Goal: Task Accomplishment & Management: Use online tool/utility

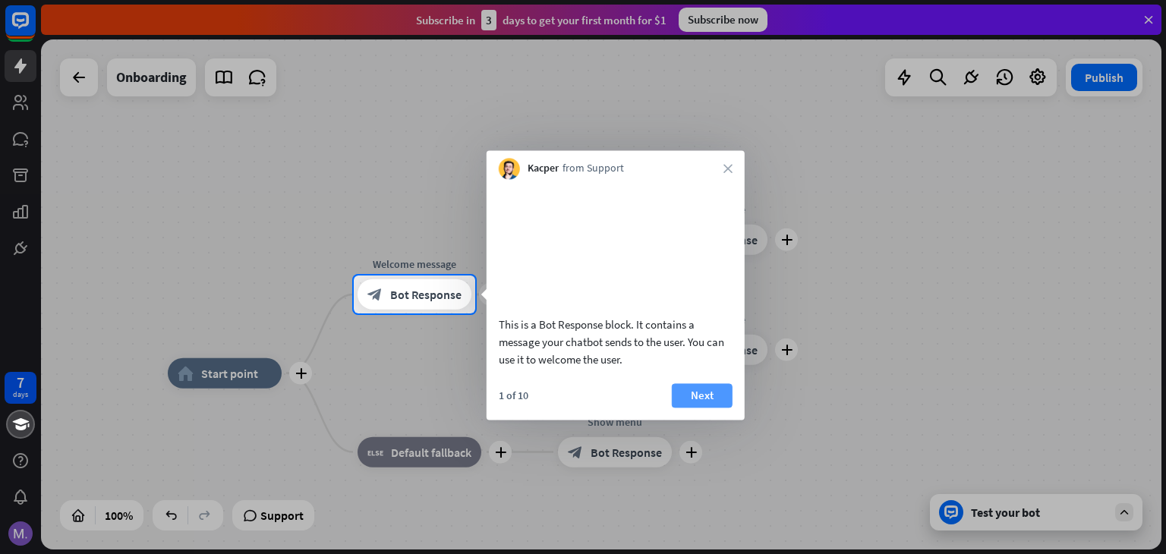
click at [691, 406] on button "Next" at bounding box center [702, 395] width 61 height 24
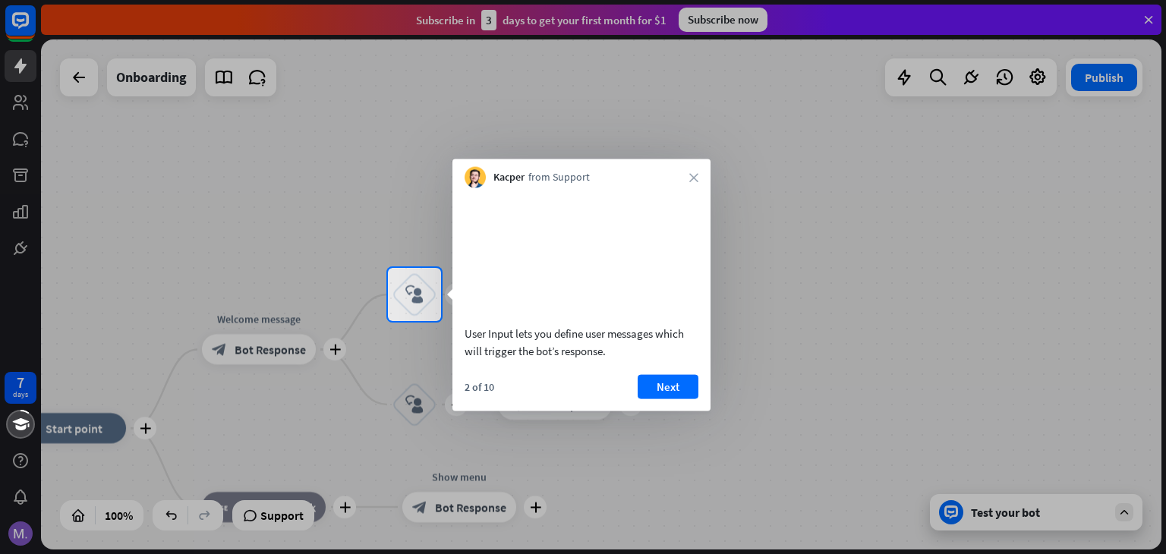
click at [468, 393] on div "2 of 10" at bounding box center [480, 387] width 30 height 14
click at [678, 398] on button "Next" at bounding box center [668, 386] width 61 height 24
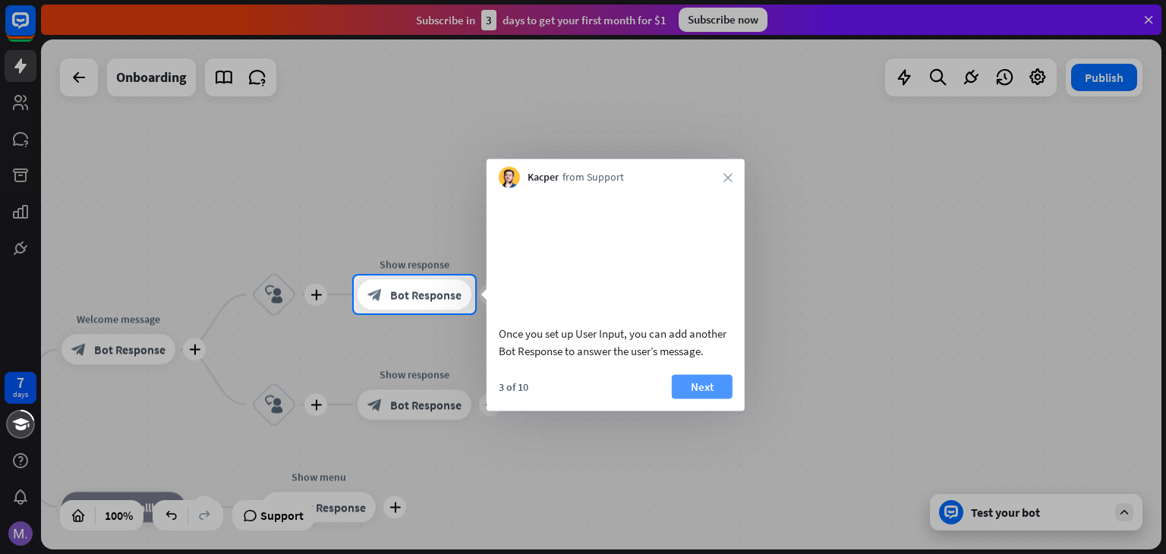
click at [701, 398] on button "Next" at bounding box center [702, 386] width 61 height 24
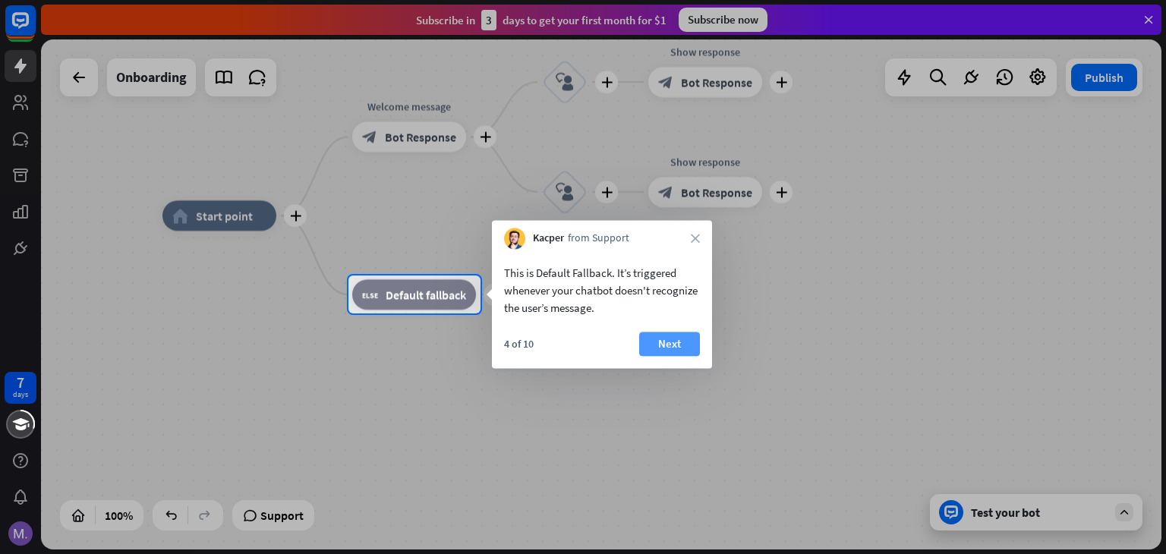
click at [668, 344] on button "Next" at bounding box center [669, 344] width 61 height 24
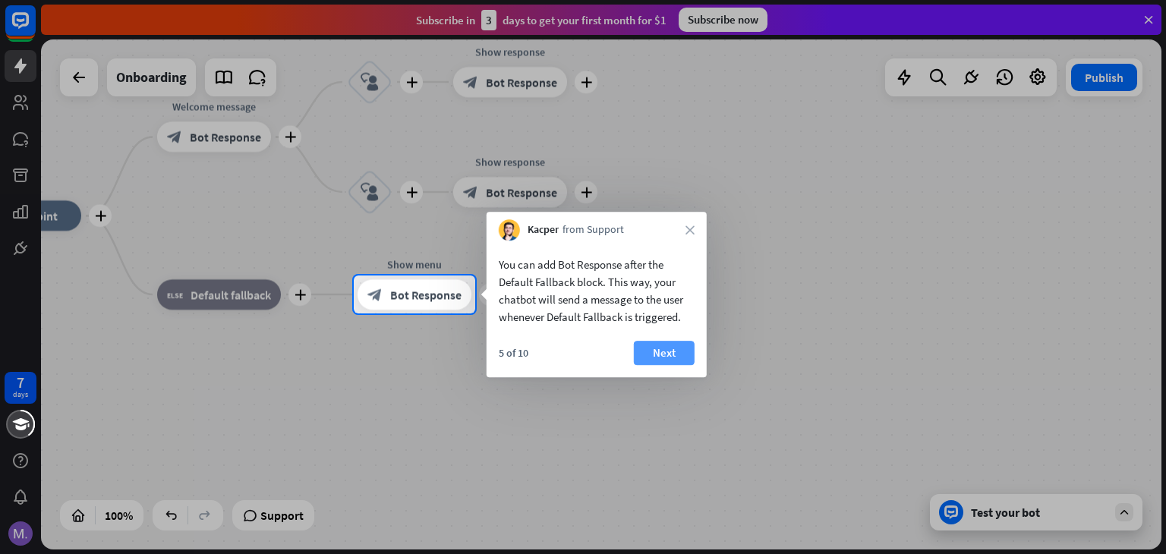
click at [672, 345] on button "Next" at bounding box center [664, 353] width 61 height 24
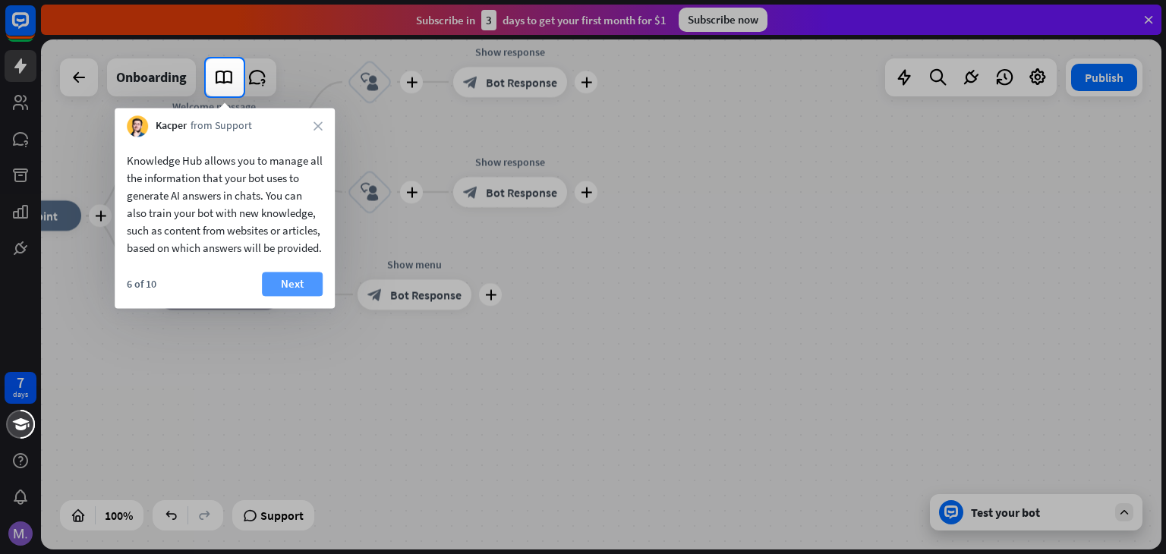
click at [272, 296] on button "Next" at bounding box center [292, 284] width 61 height 24
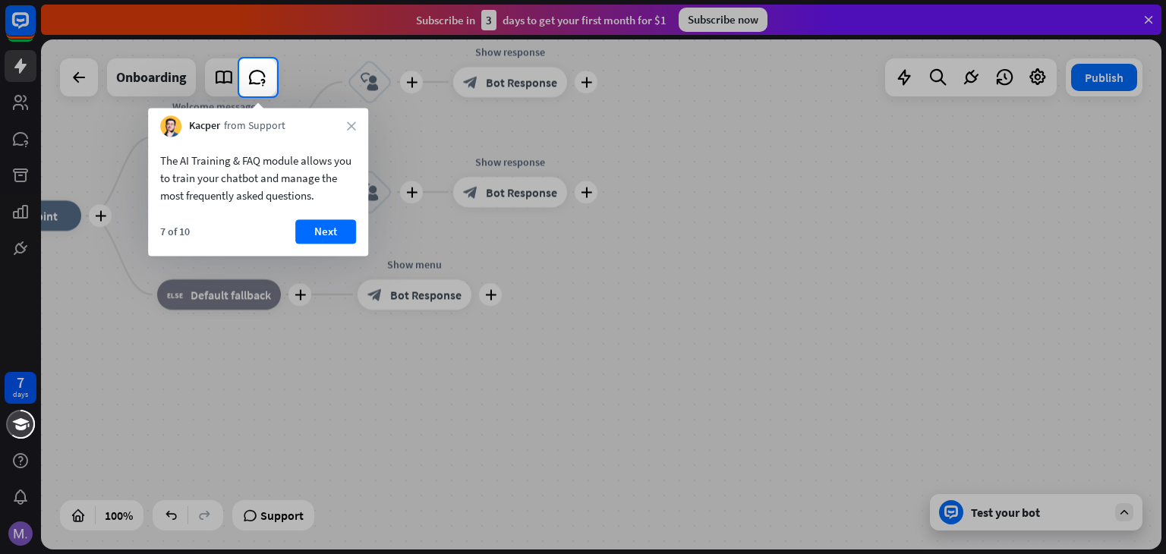
click at [312, 244] on div "7 of 10 Next" at bounding box center [258, 237] width 220 height 36
click at [312, 232] on button "Next" at bounding box center [325, 231] width 61 height 24
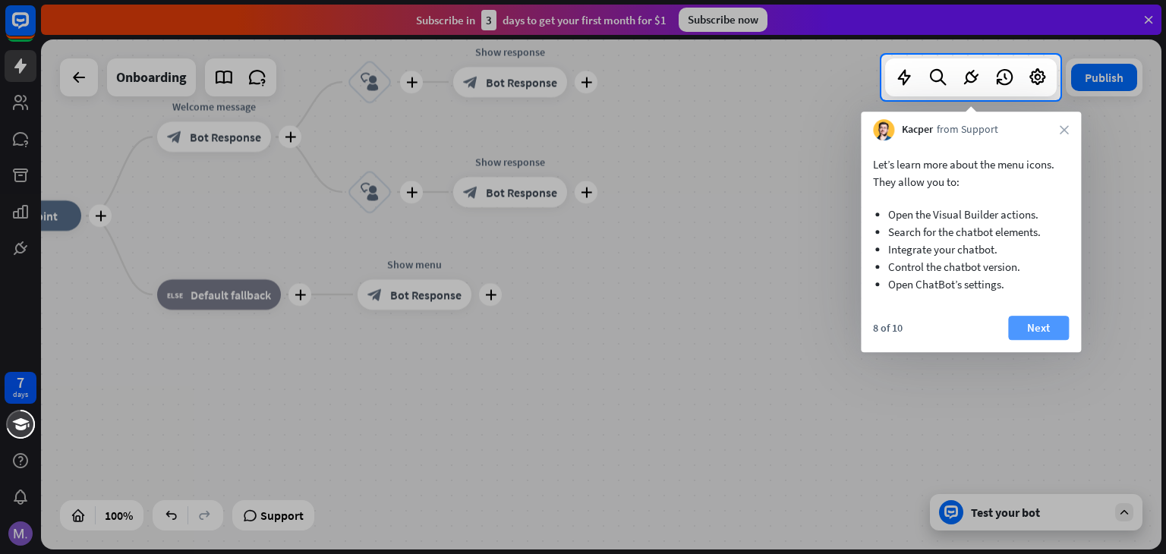
click at [1020, 326] on button "Next" at bounding box center [1038, 328] width 61 height 24
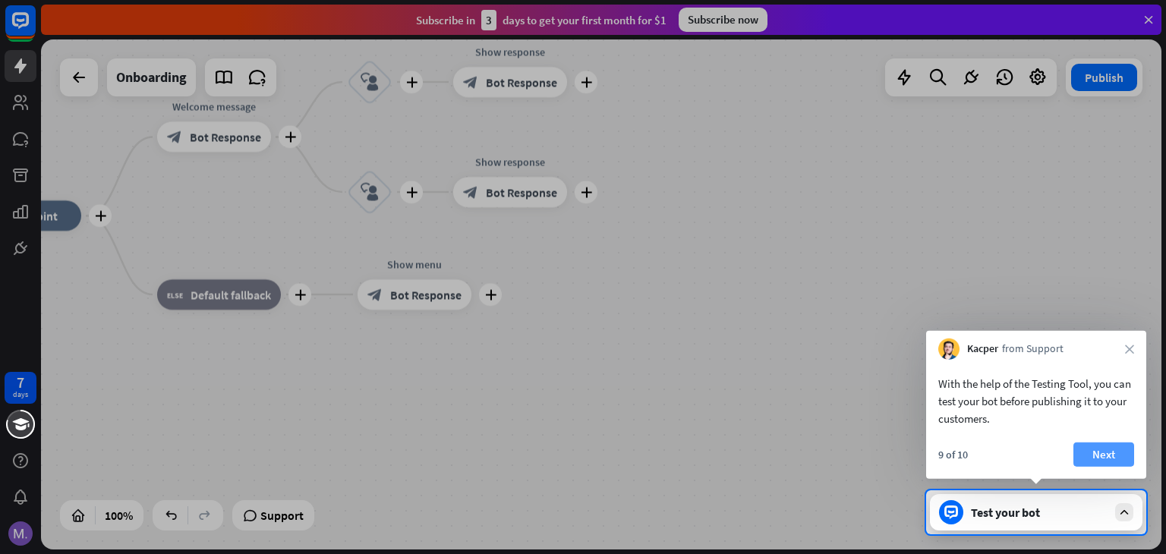
click at [1093, 458] on button "Next" at bounding box center [1103, 454] width 61 height 24
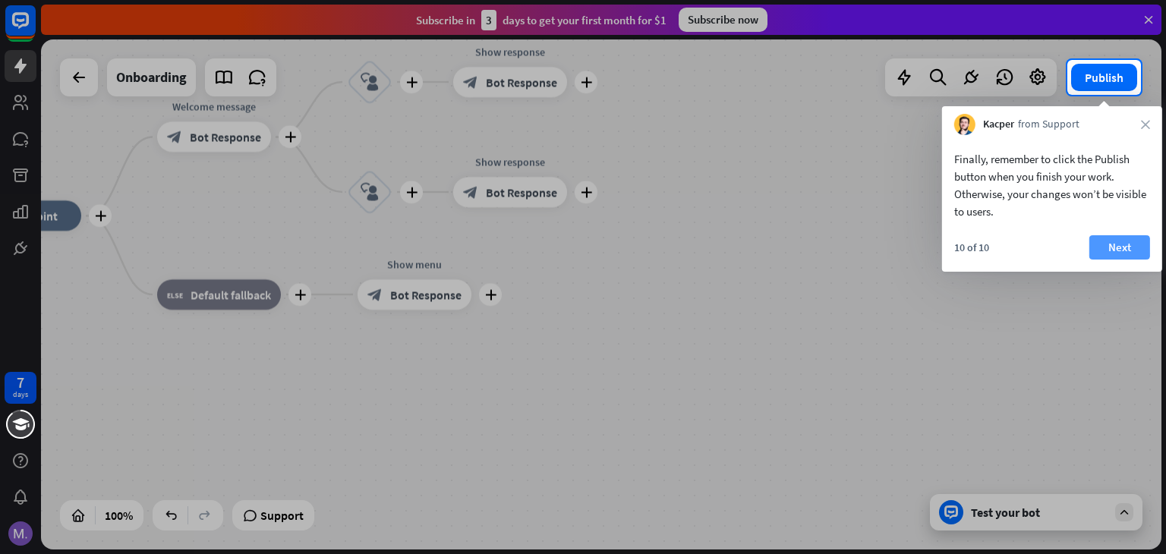
click at [1112, 249] on button "Next" at bounding box center [1119, 247] width 61 height 24
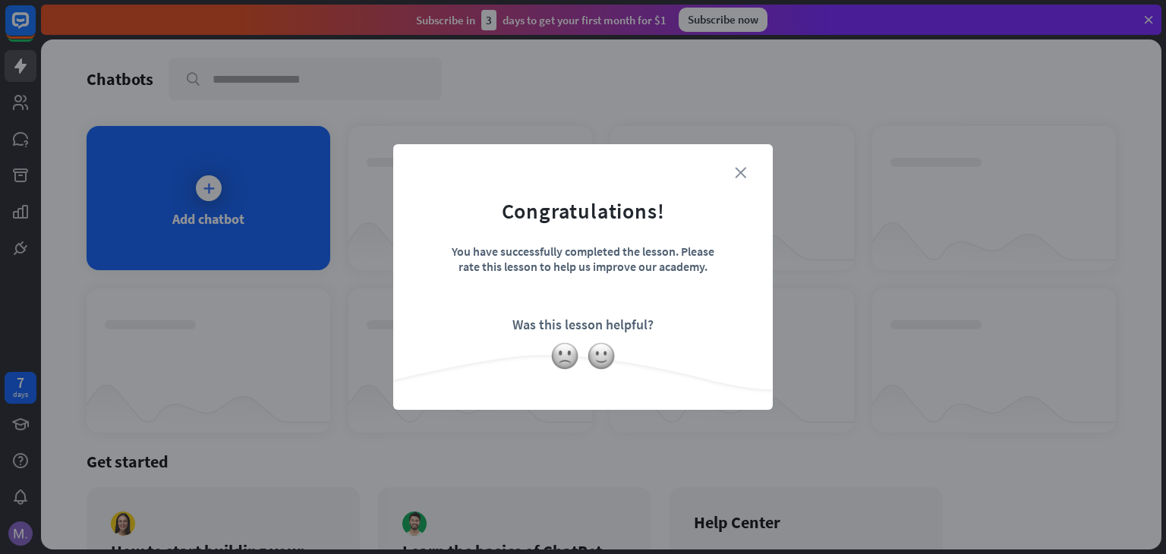
click at [741, 174] on icon "close" at bounding box center [740, 172] width 11 height 11
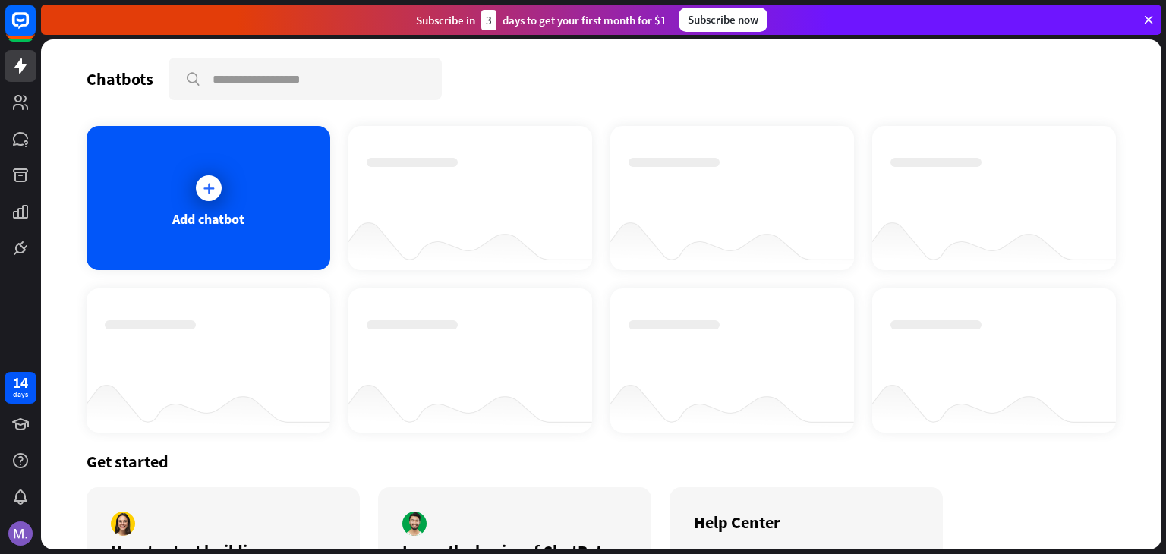
click at [213, 213] on div "Add chatbot" at bounding box center [208, 218] width 72 height 17
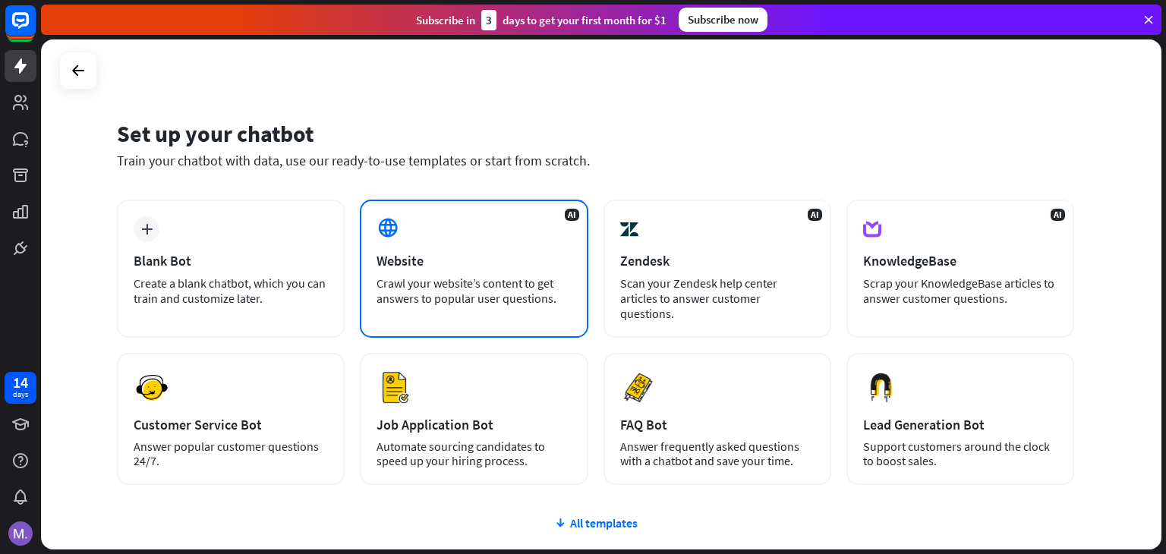
click at [455, 237] on div "AI Website Crawl your website’s content to get answers to popular user question…" at bounding box center [474, 269] width 228 height 138
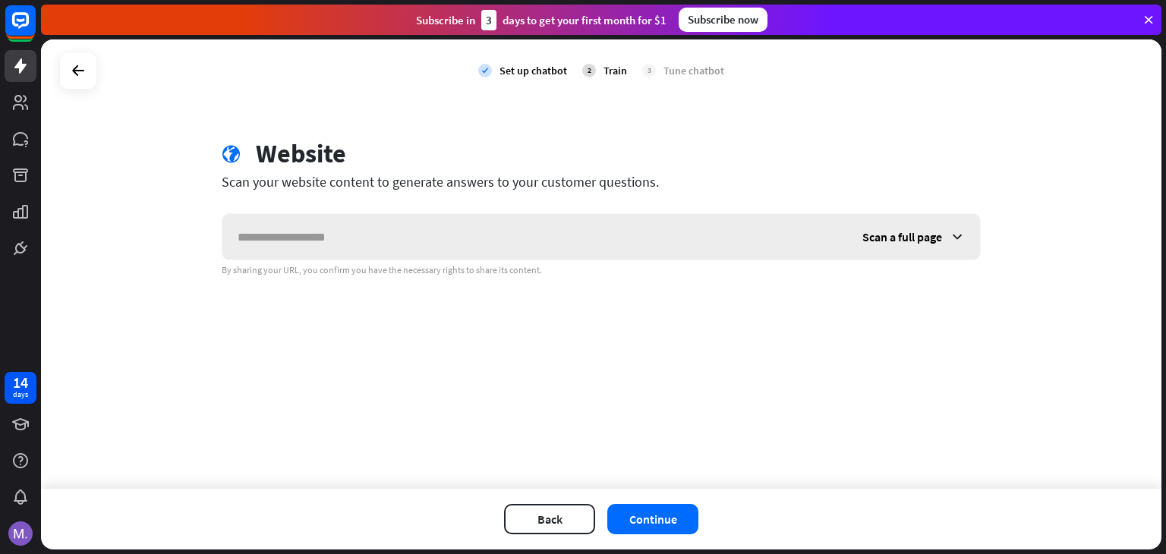
click at [455, 237] on input "text" at bounding box center [534, 237] width 625 height 46
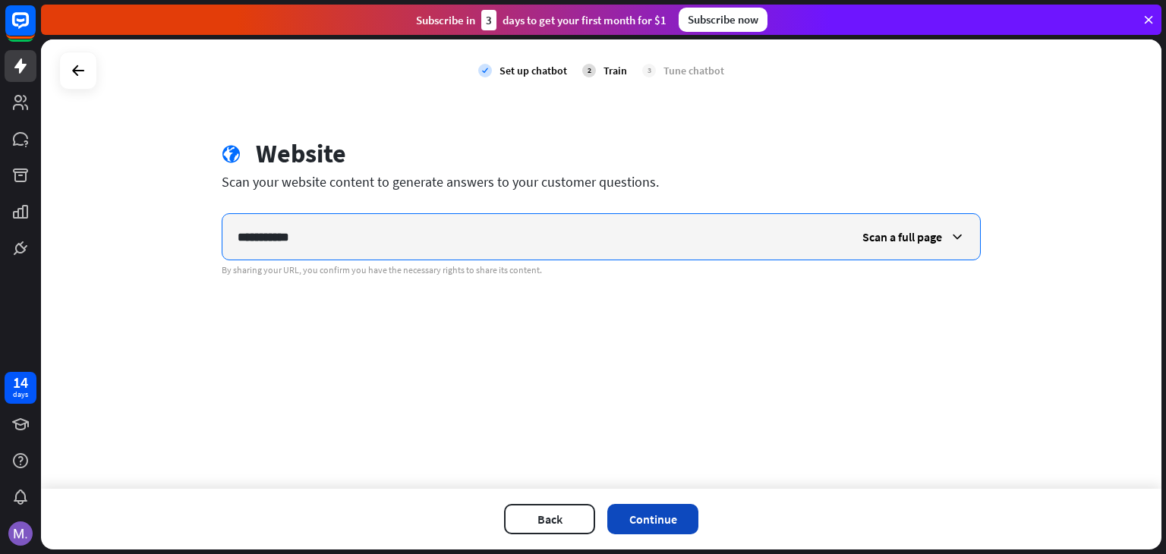
type input "**********"
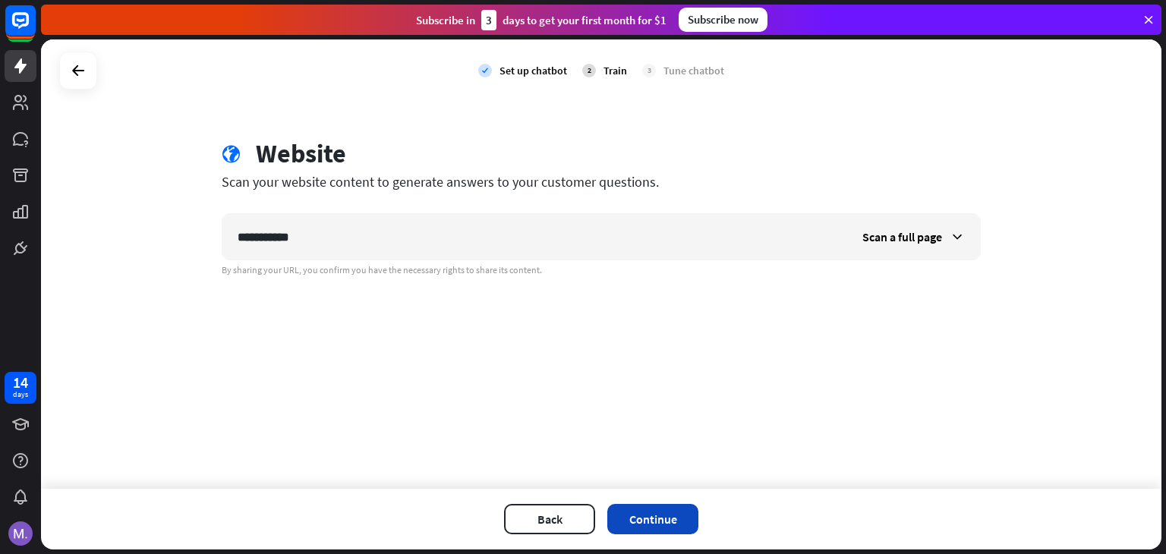
click at [649, 509] on button "Continue" at bounding box center [652, 519] width 91 height 30
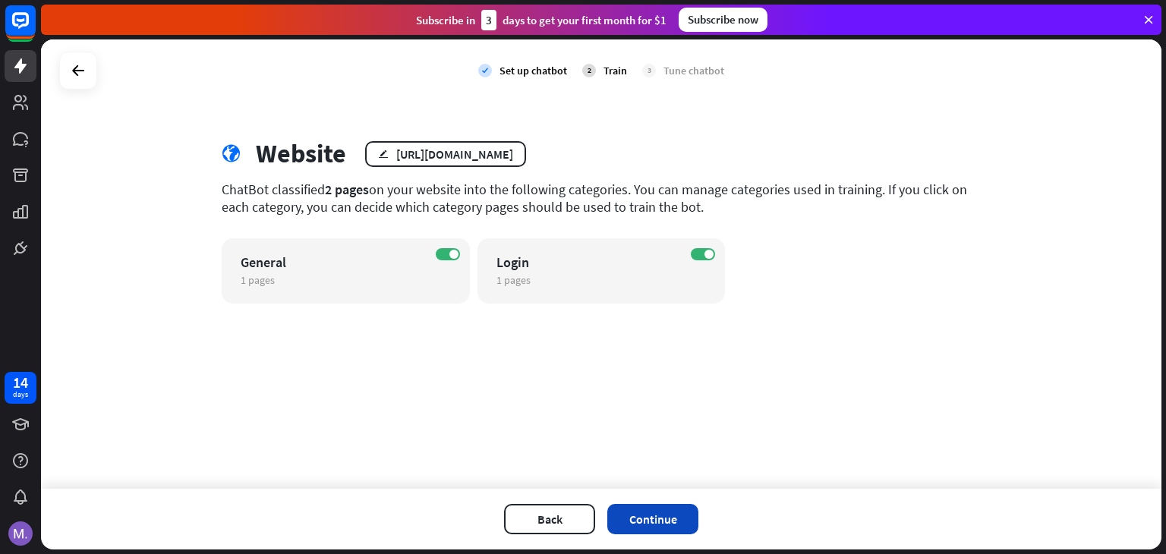
click at [646, 509] on button "Continue" at bounding box center [652, 519] width 91 height 30
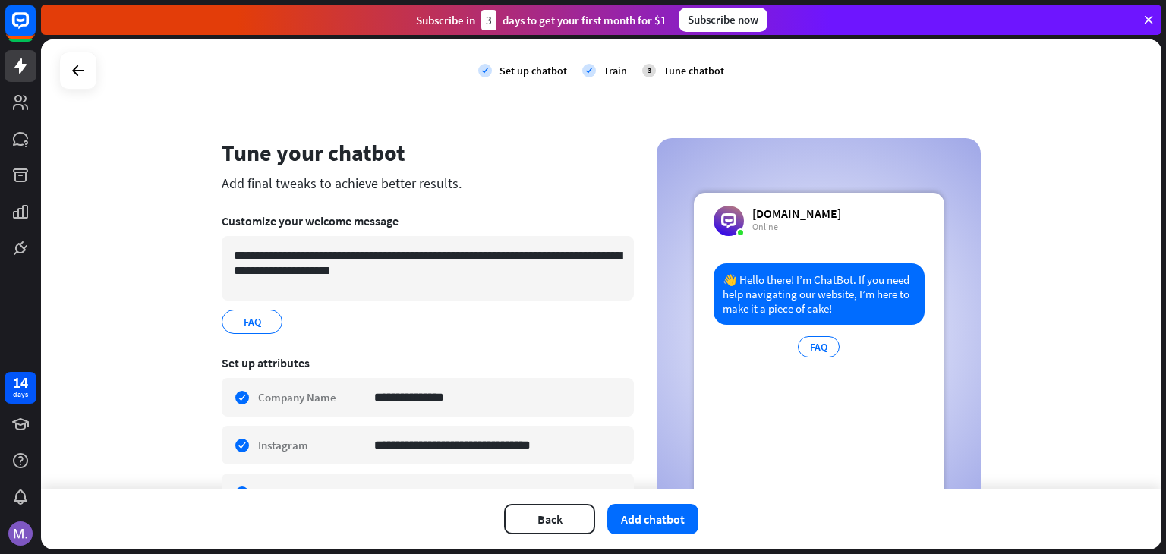
scroll to position [137, 0]
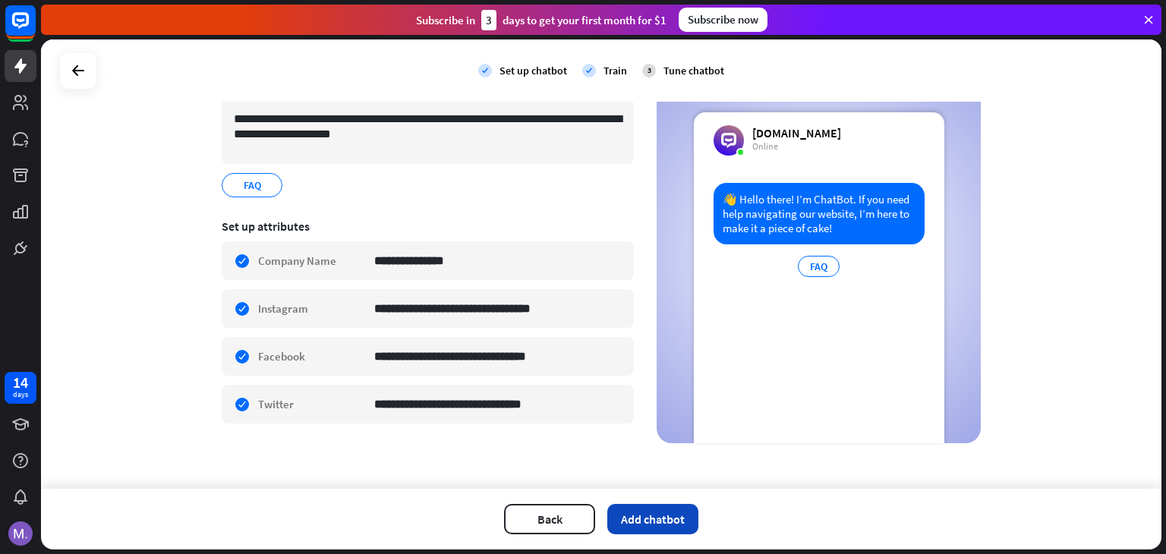
click at [656, 509] on button "Add chatbot" at bounding box center [652, 519] width 91 height 30
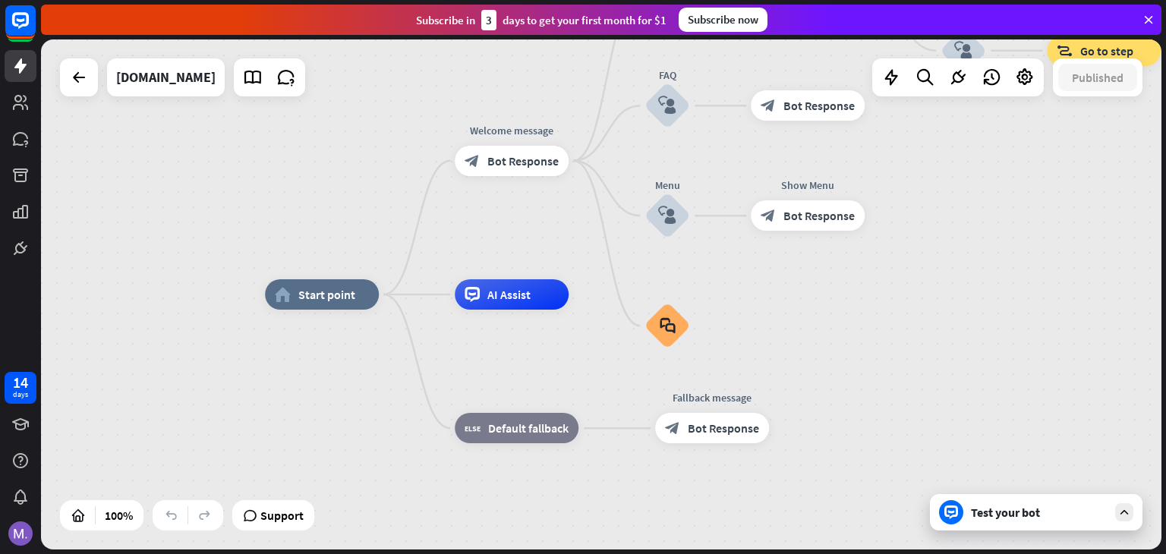
click at [981, 512] on div "Test your bot" at bounding box center [1039, 512] width 137 height 15
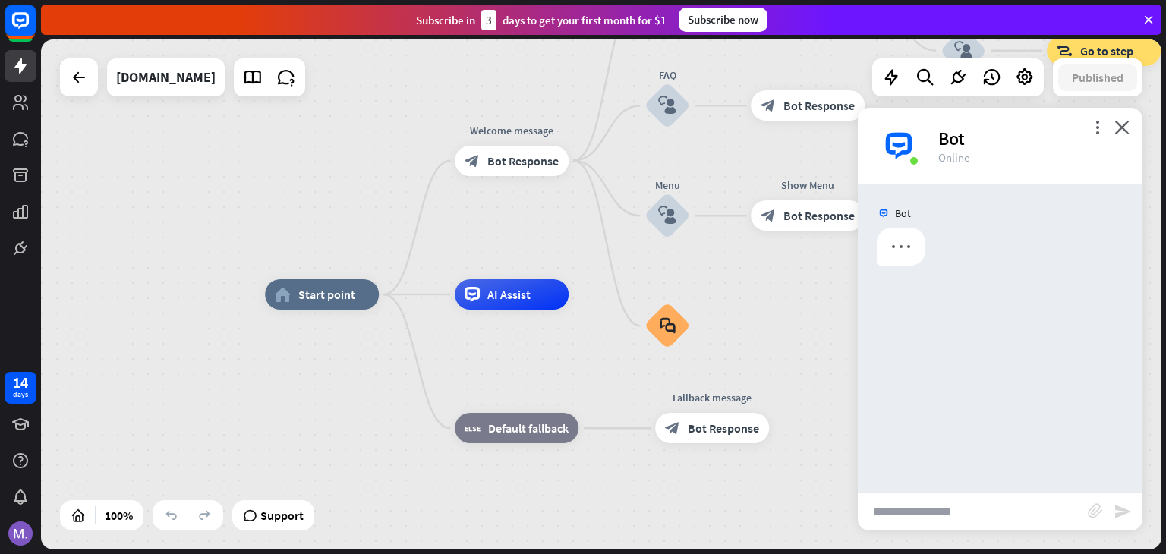
click at [943, 505] on input "text" at bounding box center [973, 512] width 230 height 38
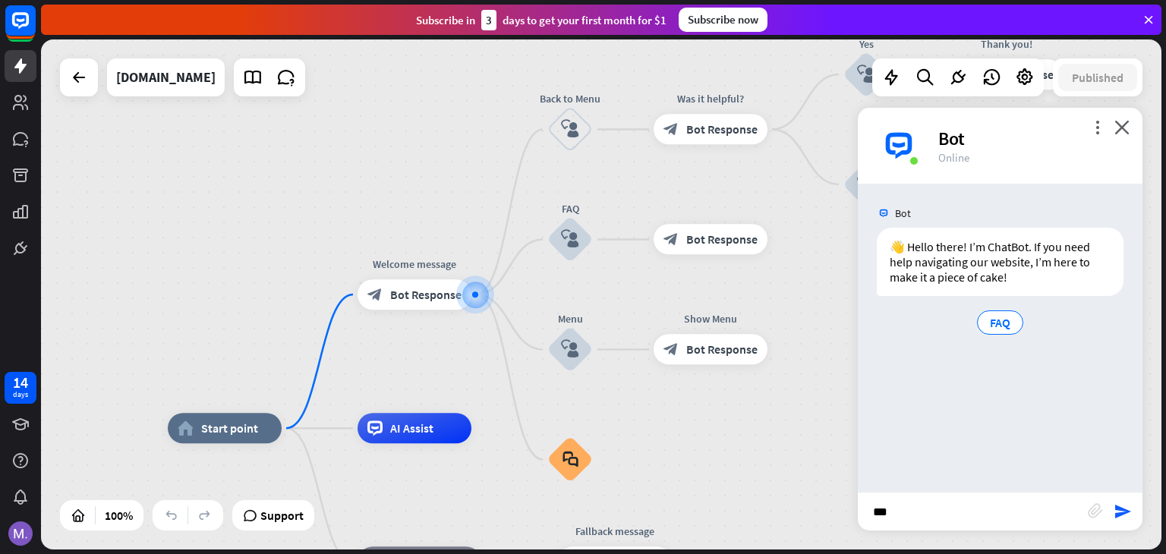
type input "****"
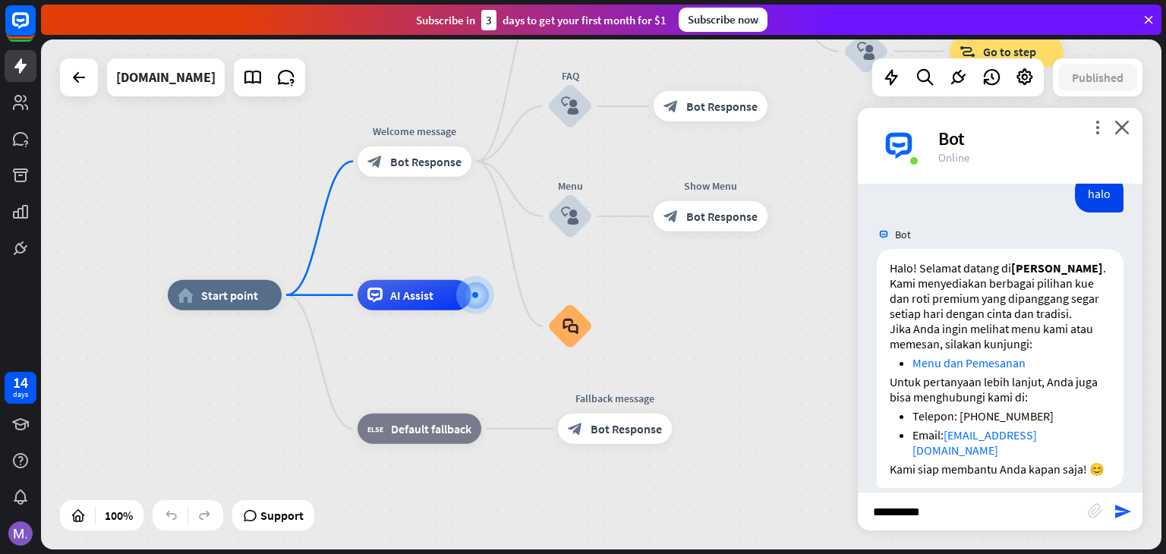
scroll to position [191, 0]
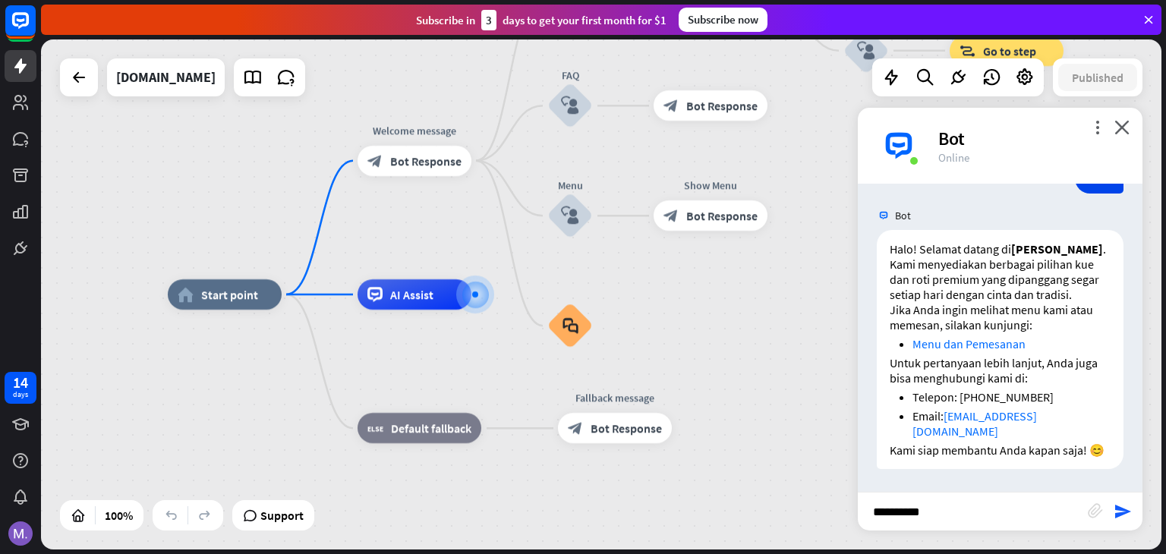
type input "**********"
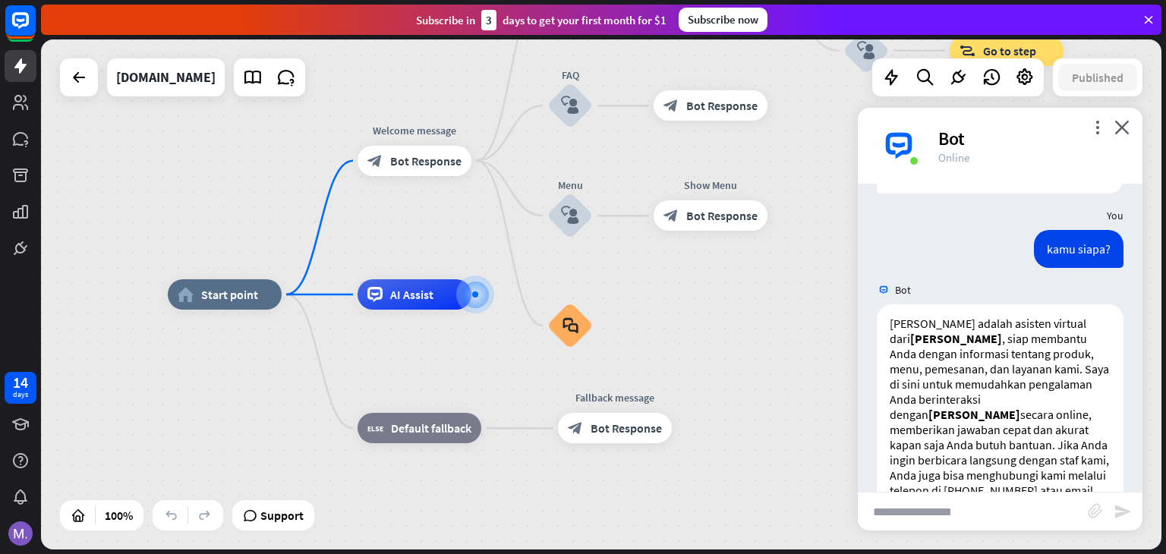
scroll to position [522, 0]
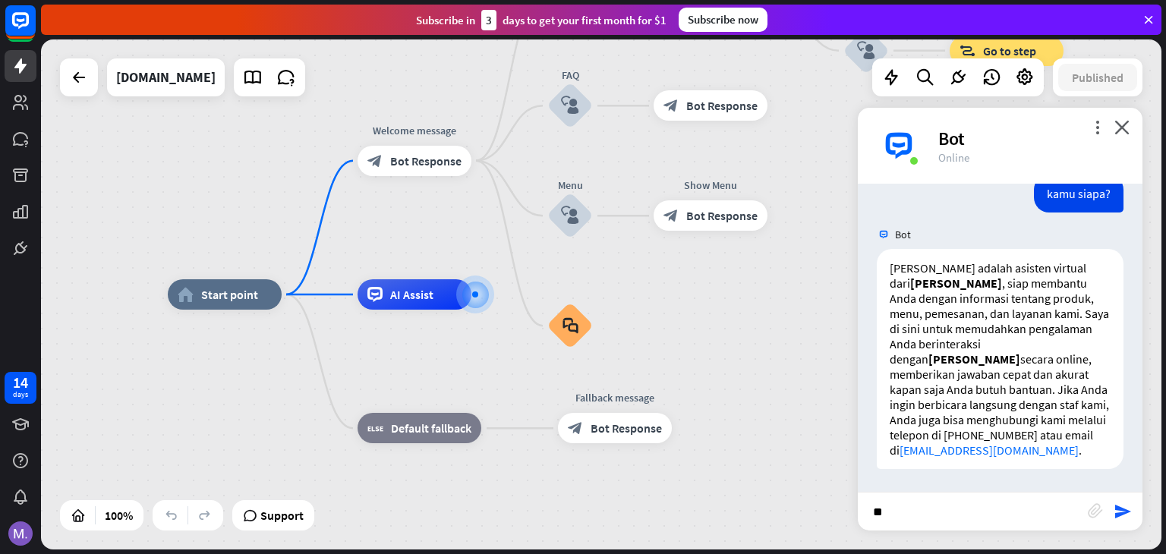
type input "*"
type input "**********"
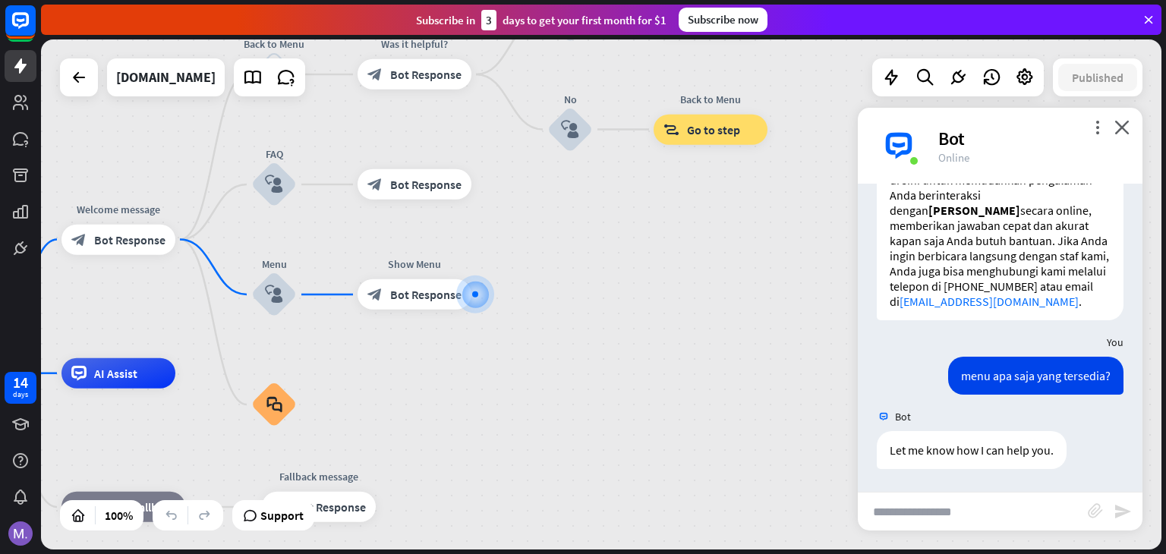
scroll to position [671, 0]
click at [943, 505] on input "text" at bounding box center [973, 512] width 230 height 38
type input "**********"
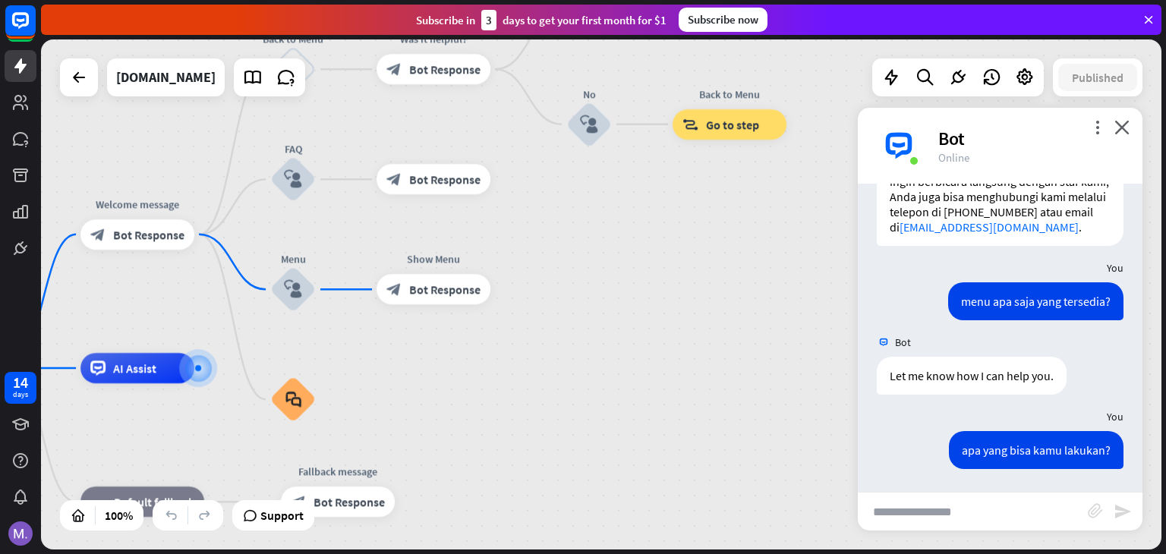
scroll to position [1162, 0]
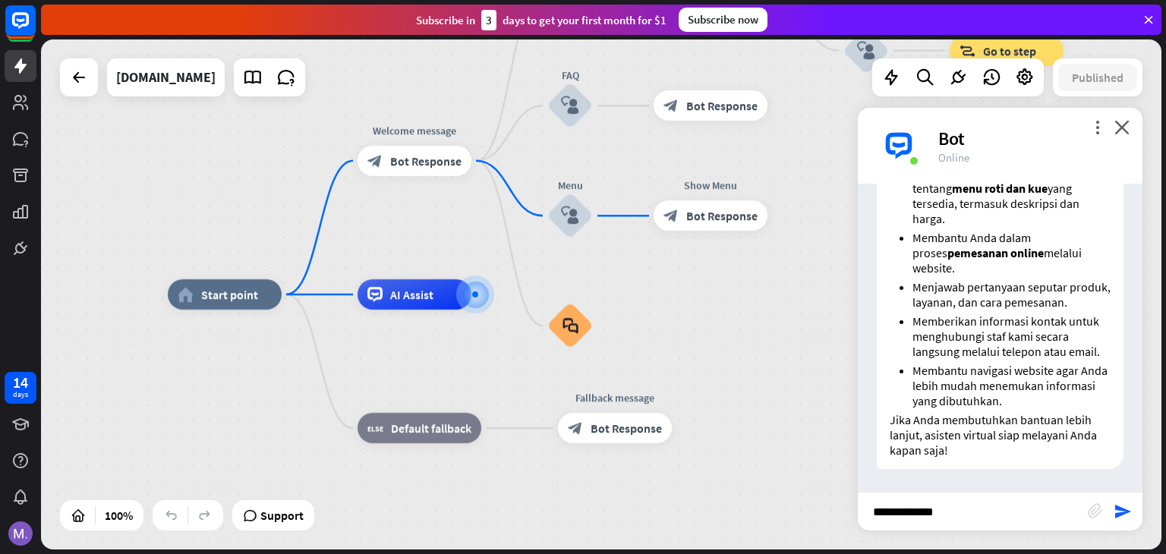
type input "**********"
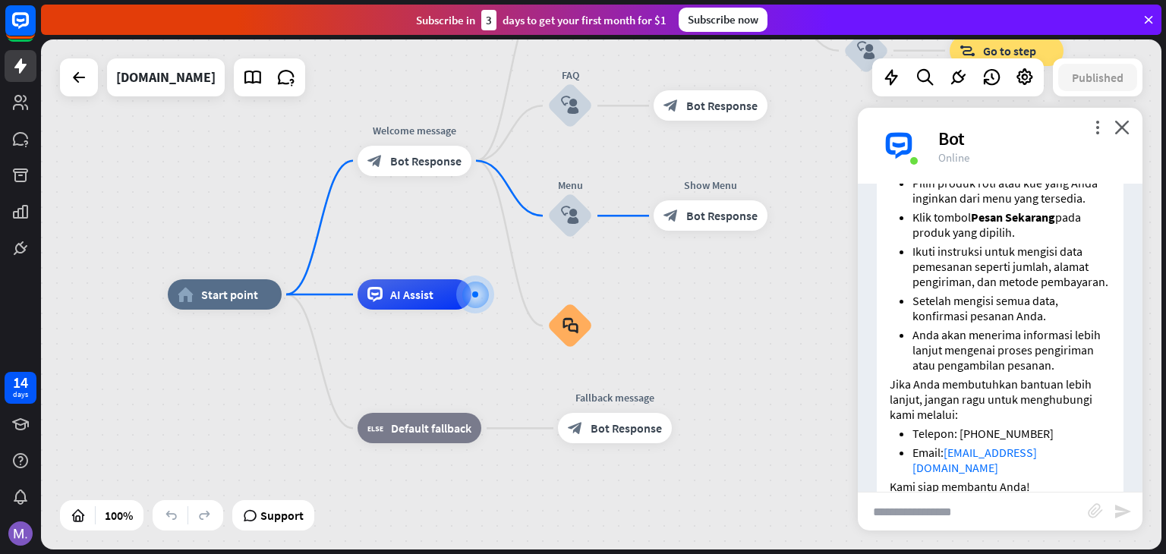
scroll to position [1661, 0]
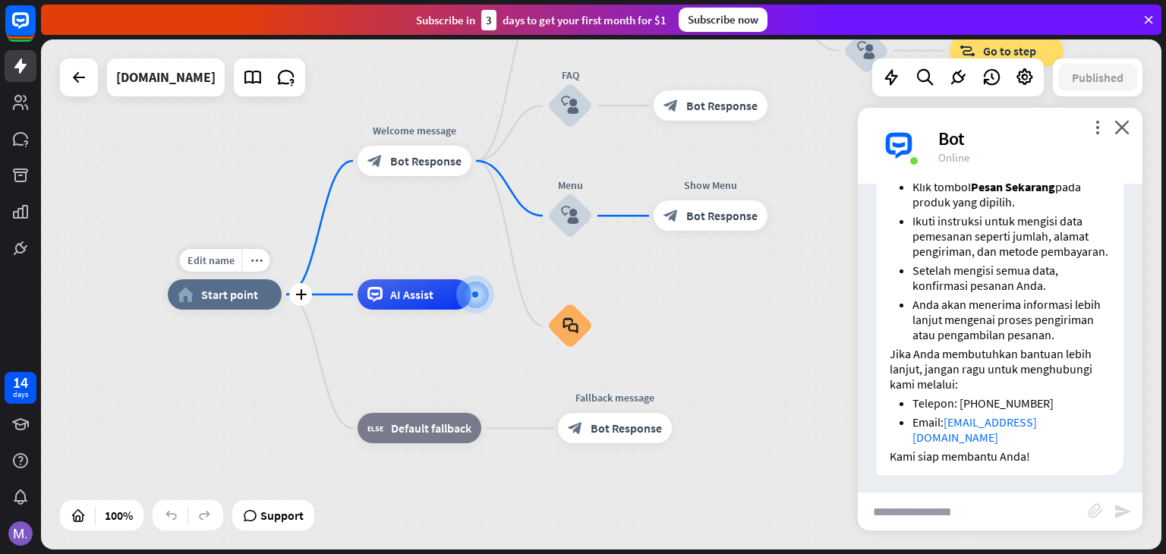
click at [223, 297] on span "Start point" at bounding box center [229, 294] width 57 height 15
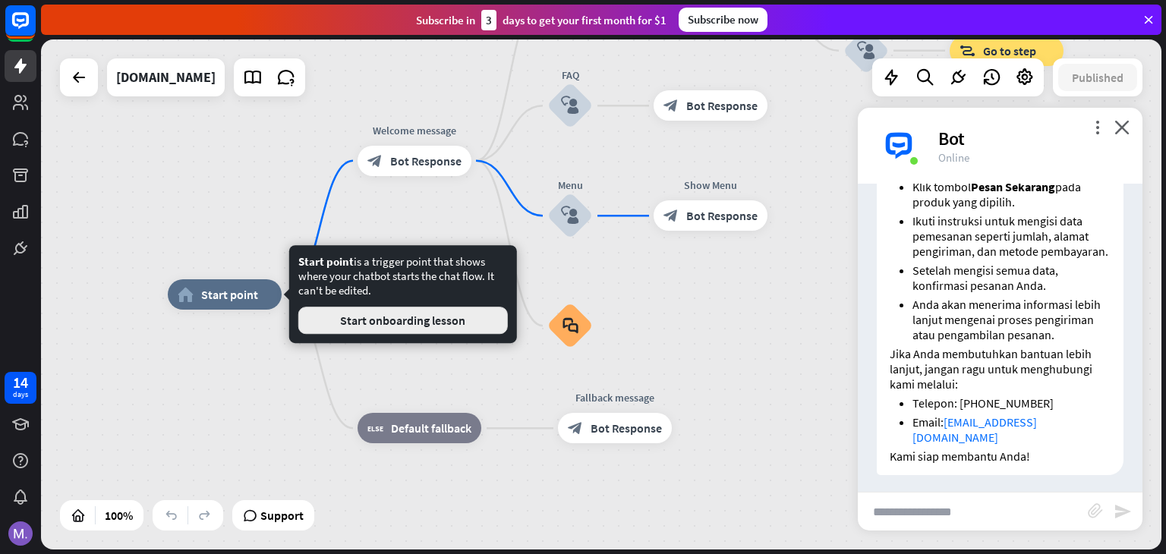
click at [411, 327] on button "Start onboarding lesson" at bounding box center [402, 320] width 209 height 27
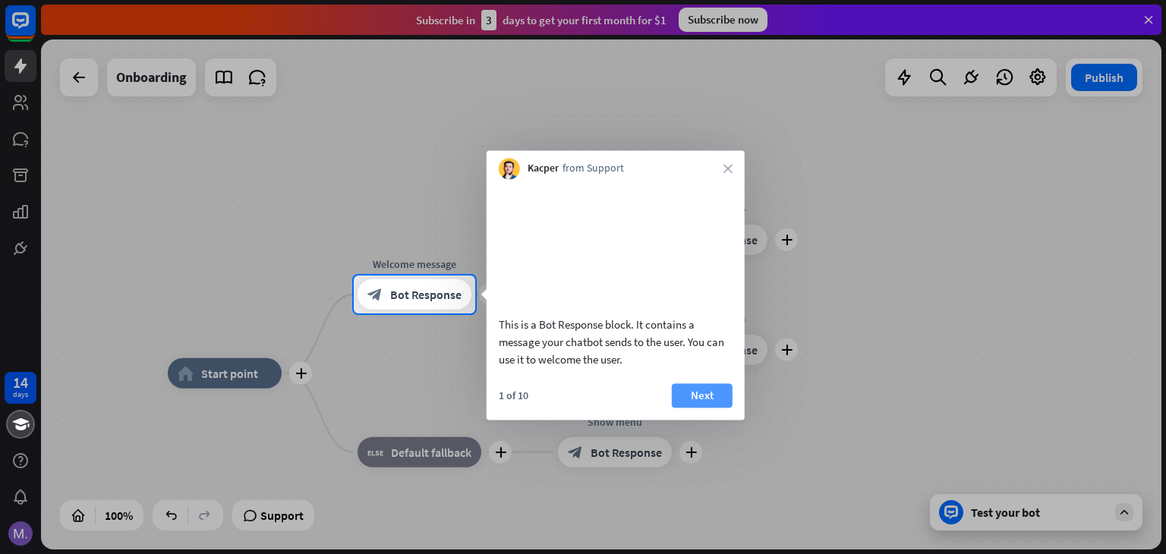
click at [684, 408] on button "Next" at bounding box center [702, 395] width 61 height 24
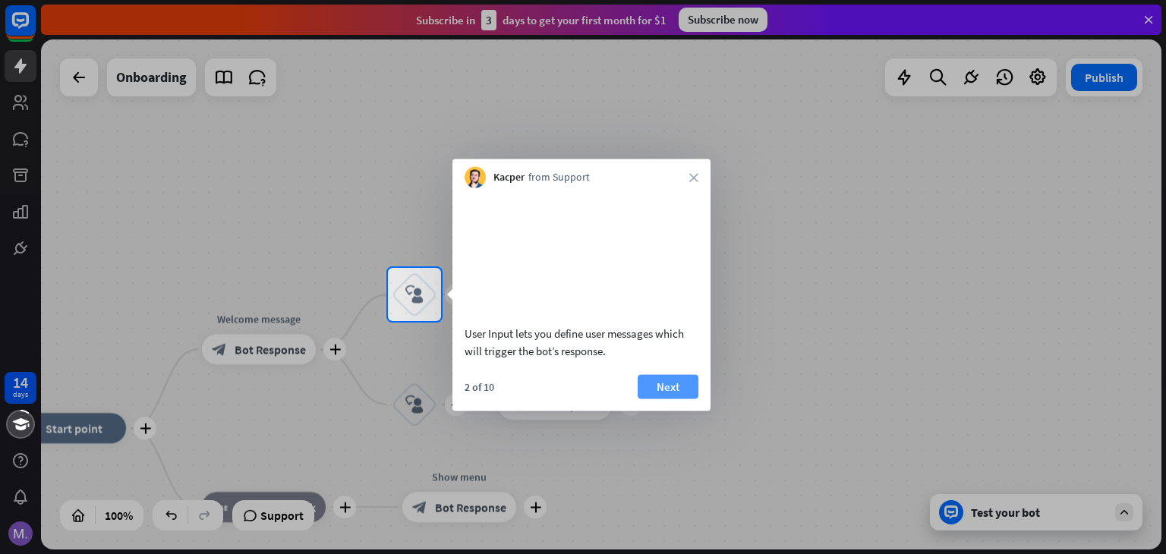
click at [655, 398] on button "Next" at bounding box center [668, 386] width 61 height 24
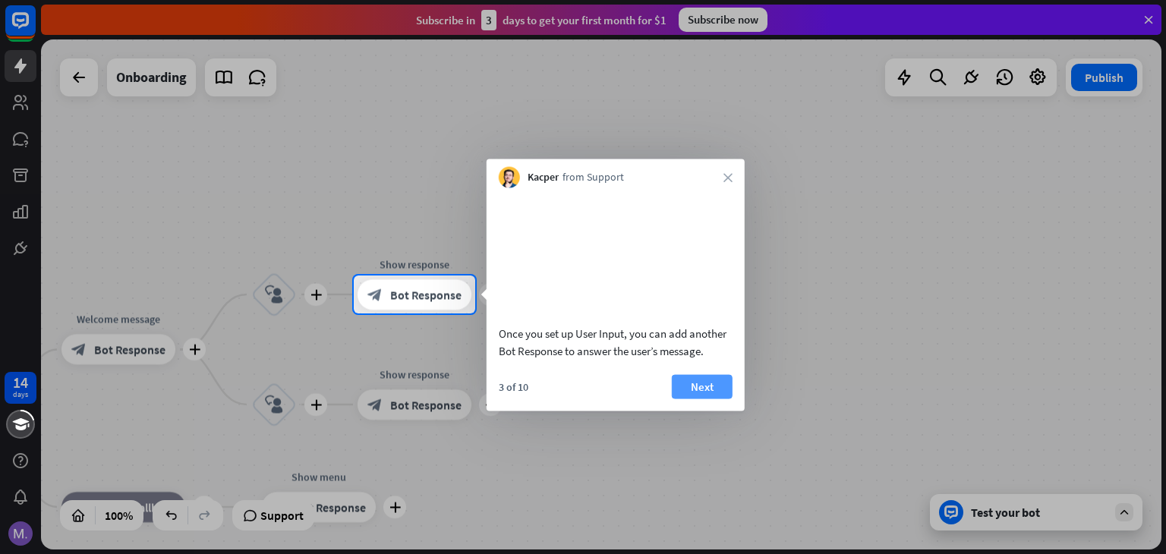
click at [704, 398] on button "Next" at bounding box center [702, 386] width 61 height 24
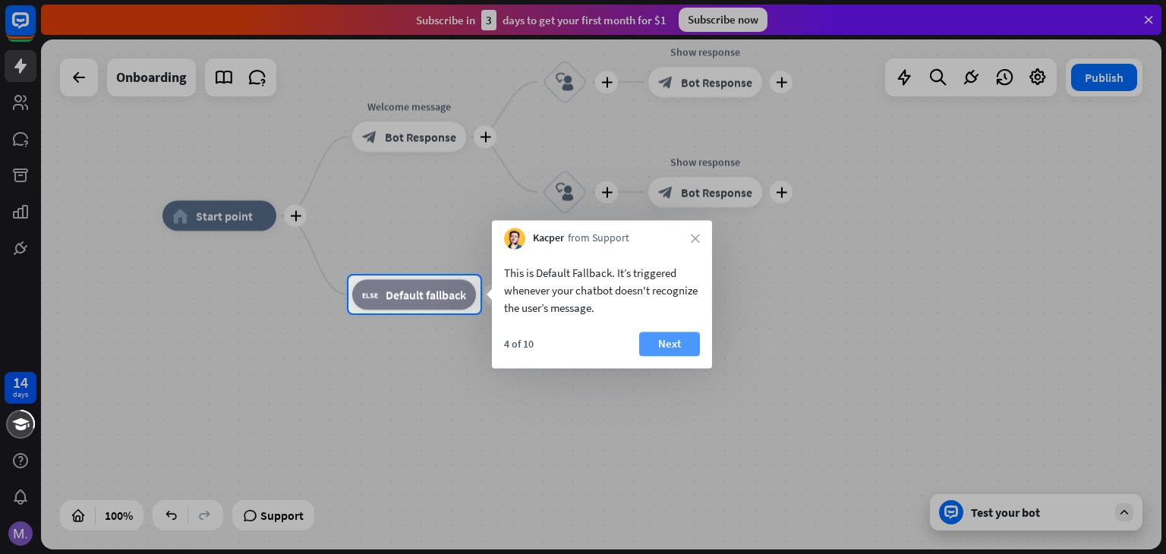
click at [668, 350] on button "Next" at bounding box center [669, 344] width 61 height 24
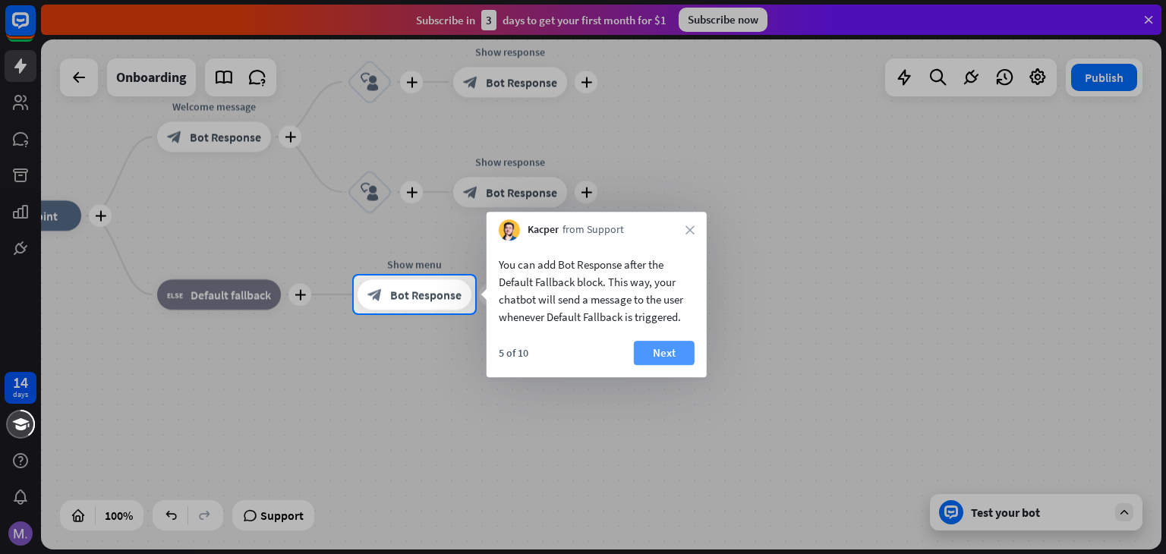
click at [665, 352] on button "Next" at bounding box center [664, 353] width 61 height 24
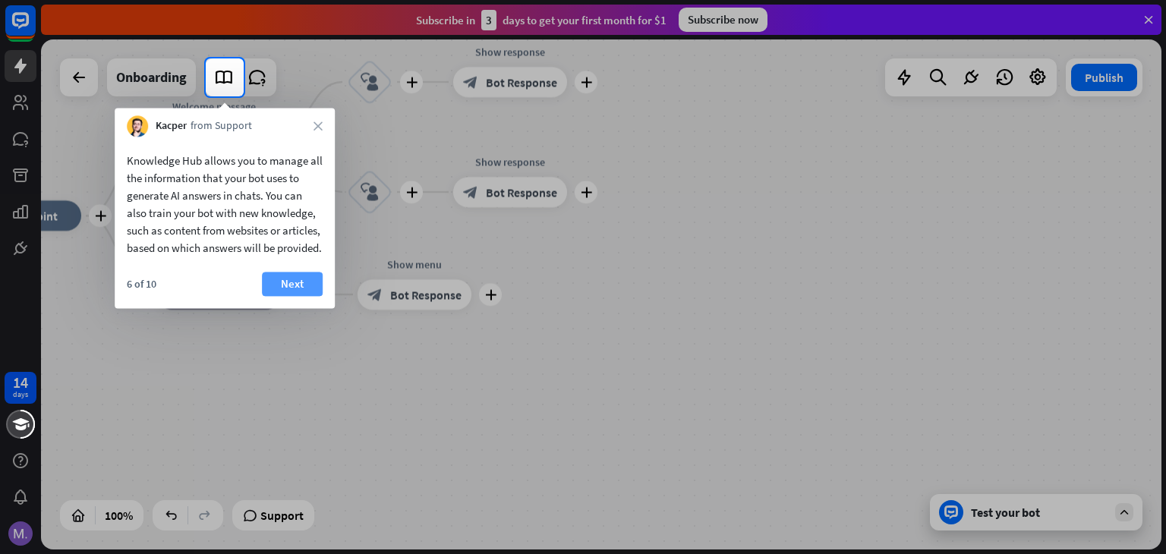
click at [282, 296] on button "Next" at bounding box center [292, 284] width 61 height 24
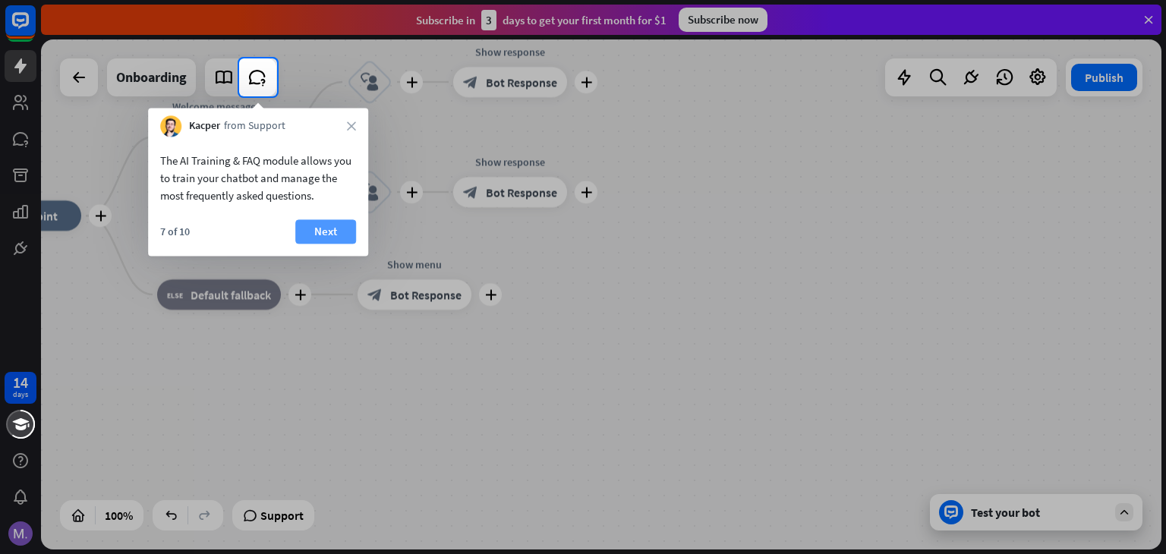
click at [323, 238] on button "Next" at bounding box center [325, 231] width 61 height 24
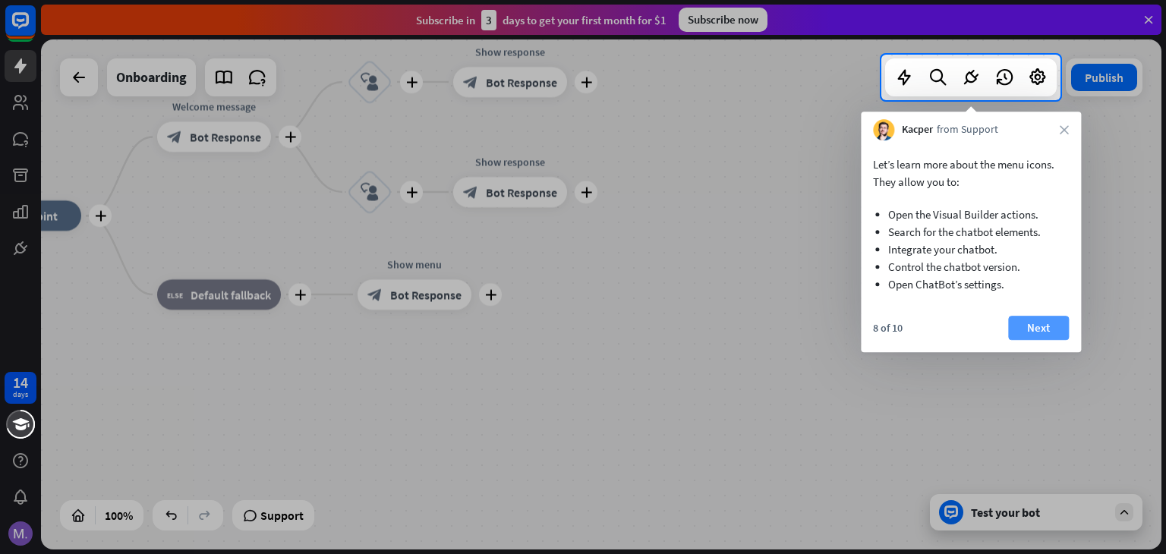
click at [1028, 332] on button "Next" at bounding box center [1038, 328] width 61 height 24
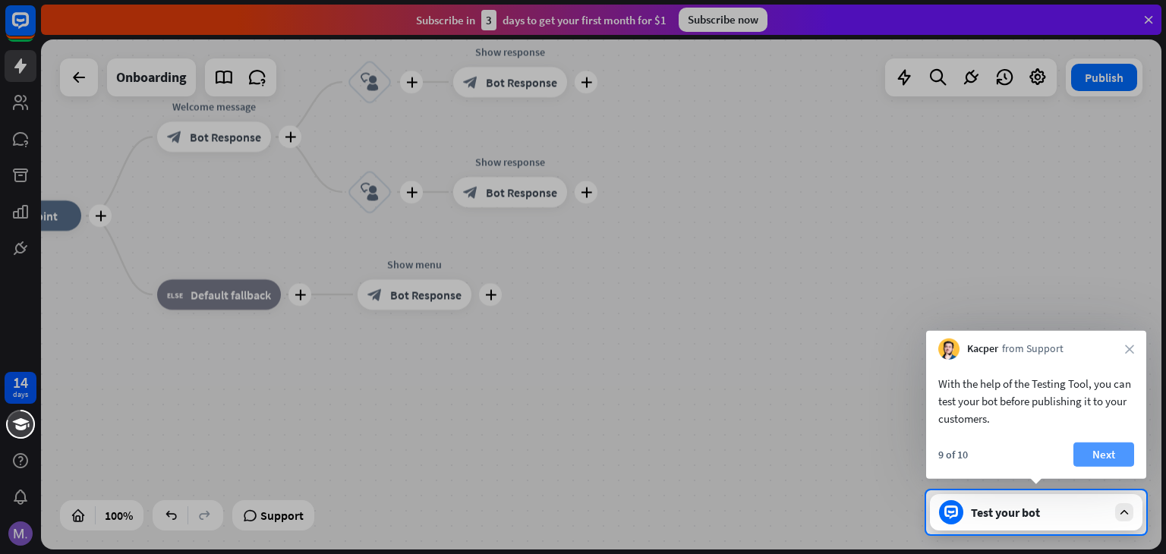
click at [1095, 450] on button "Next" at bounding box center [1103, 454] width 61 height 24
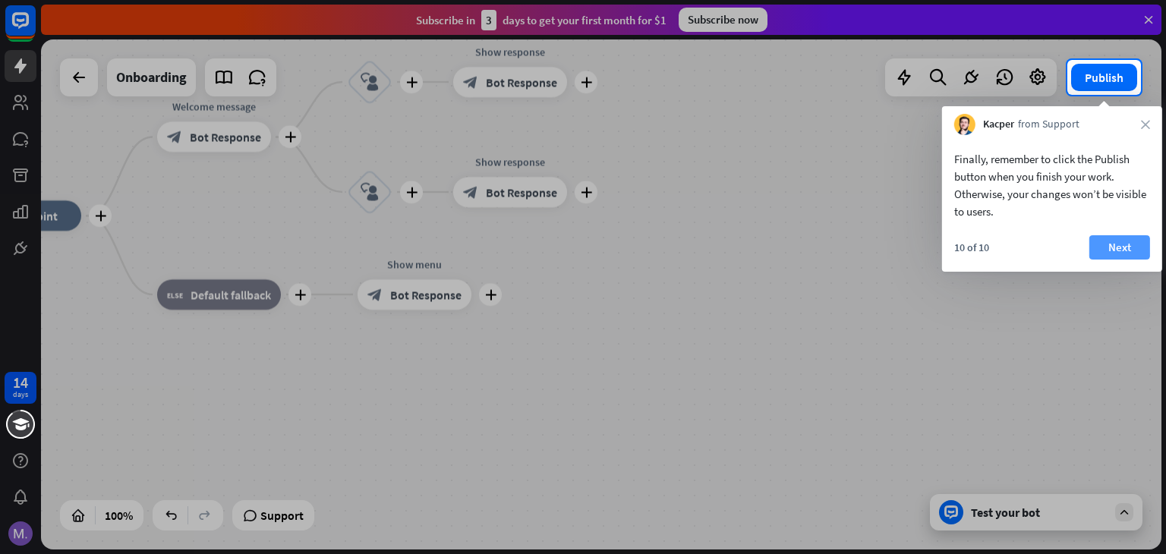
click at [1108, 251] on button "Next" at bounding box center [1119, 247] width 61 height 24
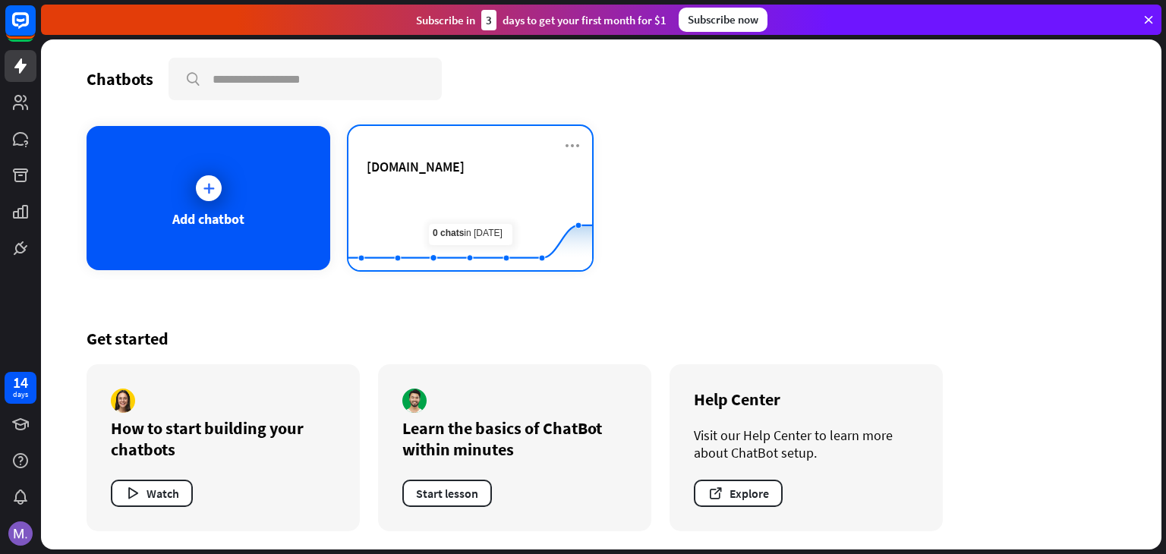
click at [458, 181] on div "[DOMAIN_NAME]" at bounding box center [470, 184] width 207 height 53
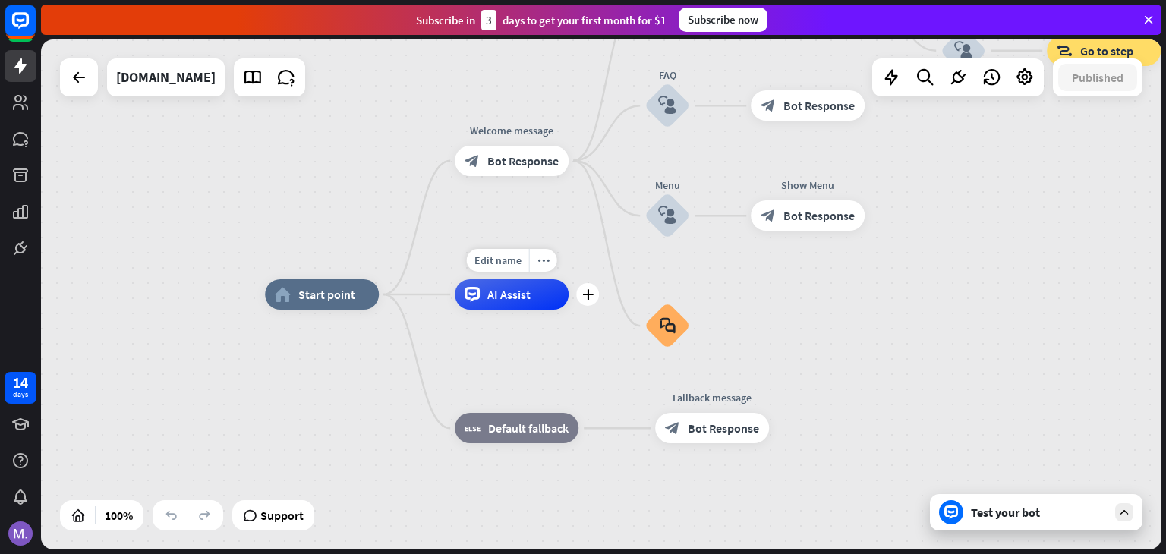
click at [509, 298] on span "AI Assist" at bounding box center [508, 294] width 43 height 15
click at [505, 422] on span "Default fallback" at bounding box center [528, 427] width 80 height 15
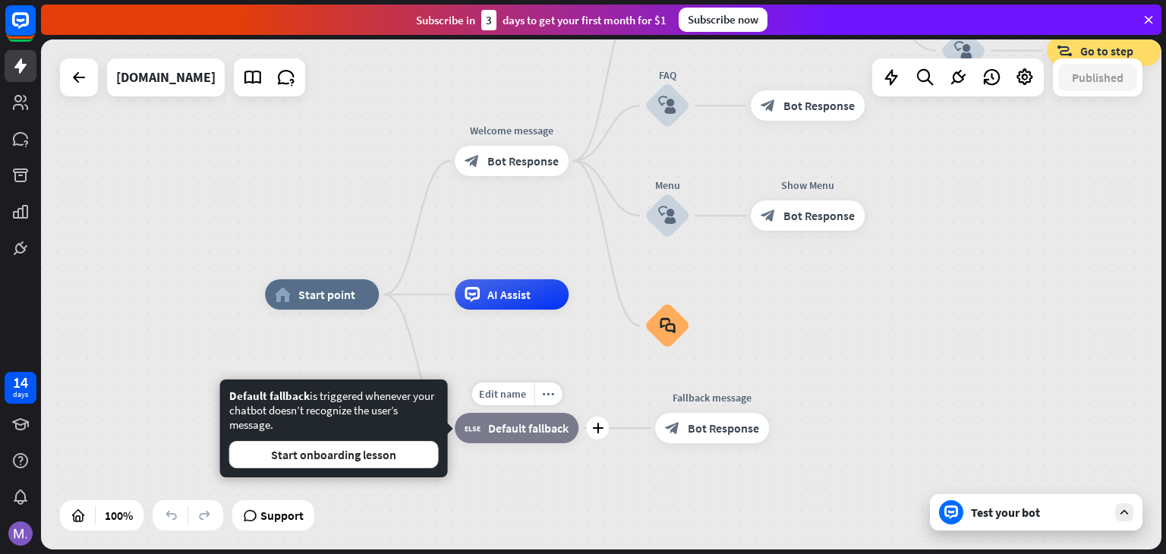
click at [522, 443] on div "Edit name more_horiz plus block_fallback Default fallback" at bounding box center [517, 428] width 124 height 30
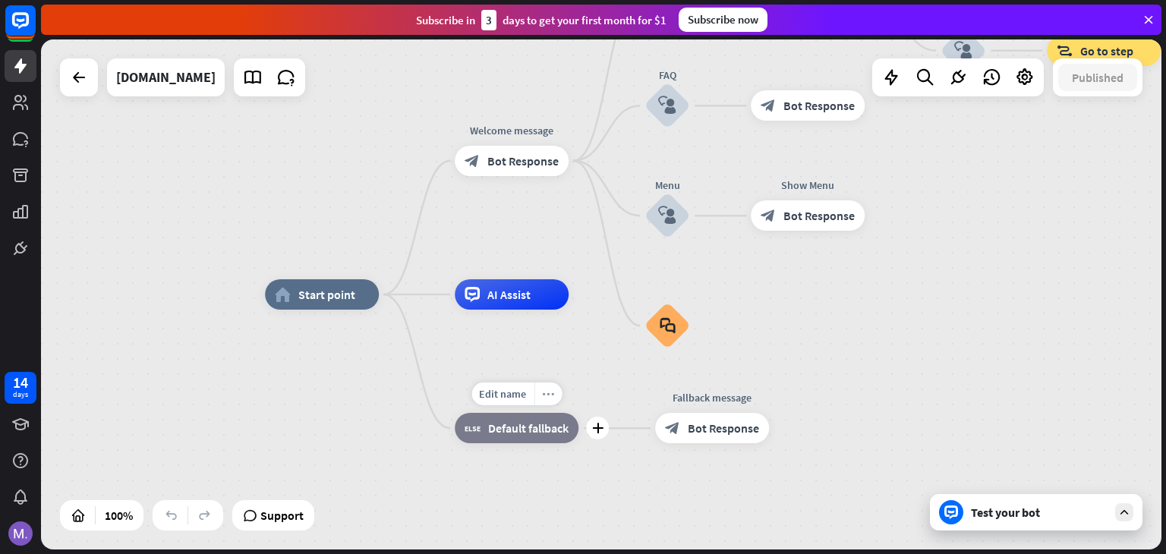
click at [540, 393] on div "more_horiz" at bounding box center [548, 394] width 28 height 23
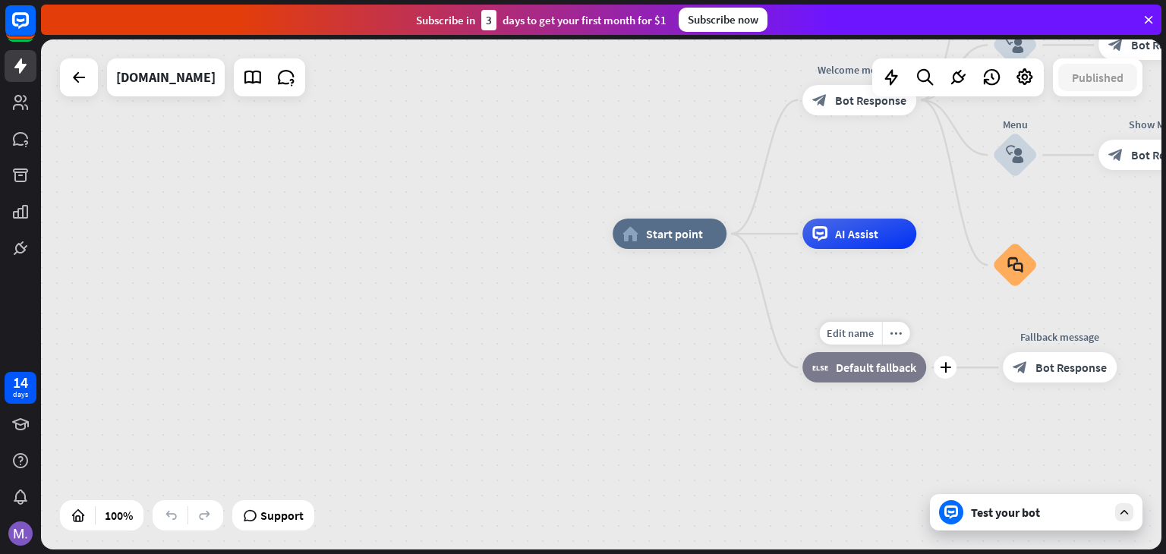
drag, startPoint x: 455, startPoint y: 458, endPoint x: 902, endPoint y: 383, distance: 454.1
click at [902, 383] on div "Edit name more_horiz plus block_fallback Default fallback" at bounding box center [864, 367] width 124 height 30
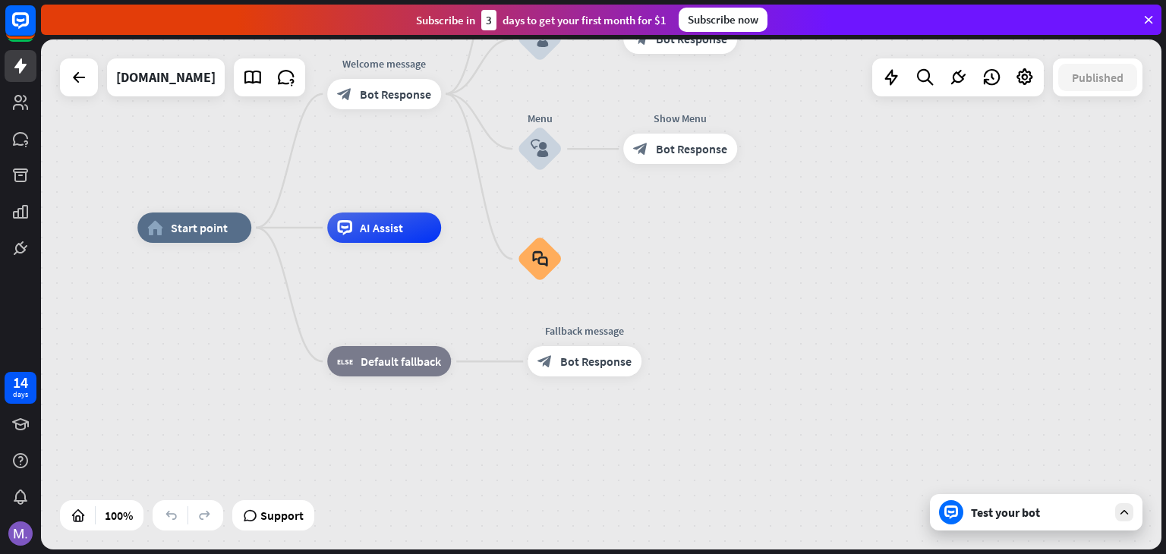
drag, startPoint x: 575, startPoint y: 446, endPoint x: 0, endPoint y: 454, distance: 575.4
click at [0, 454] on div "14 days close Product Help First steps Get started with ChatBot Help Center Fol…" at bounding box center [583, 277] width 1166 height 554
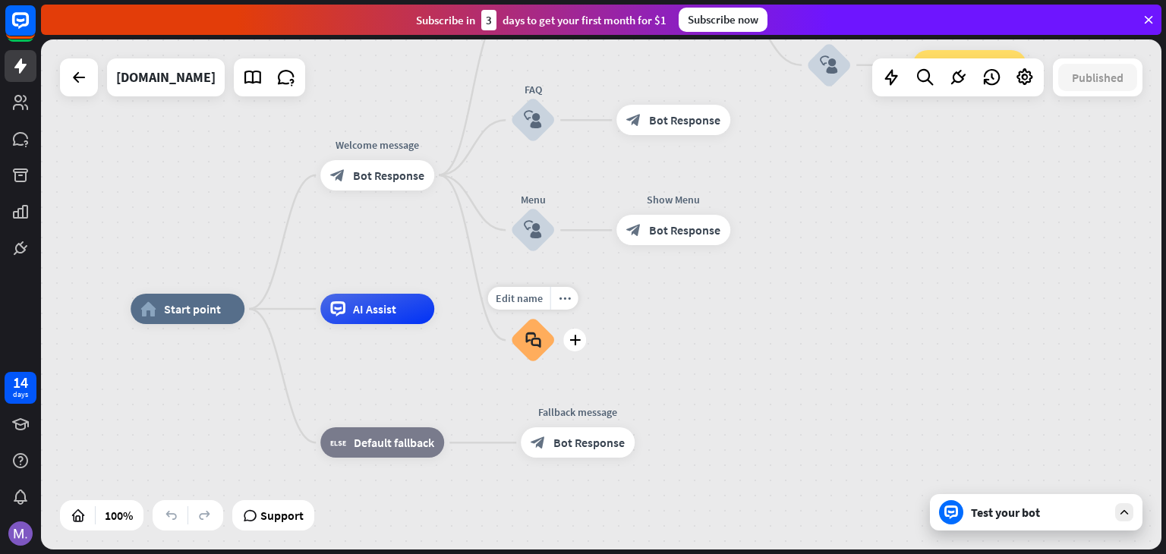
drag, startPoint x: 509, startPoint y: 238, endPoint x: 506, endPoint y: 326, distance: 88.1
click at [510, 326] on div "Edit name more_horiz plus block_faq" at bounding box center [533, 340] width 46 height 46
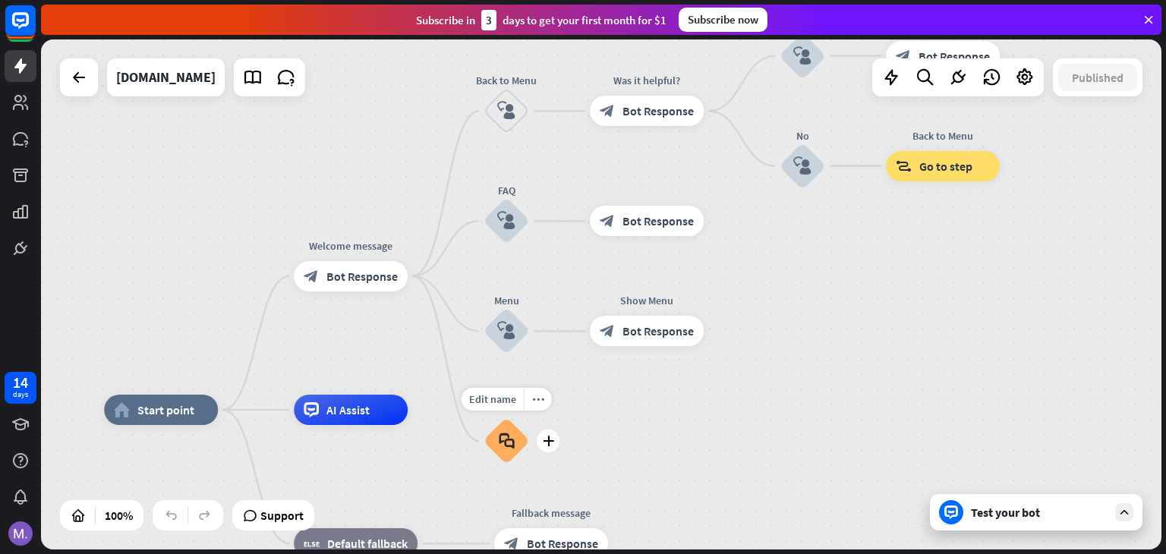
drag, startPoint x: 506, startPoint y: 326, endPoint x: 474, endPoint y: 493, distance: 170.1
click at [483, 464] on div "Edit name more_horiz plus block_faq" at bounding box center [506, 441] width 46 height 46
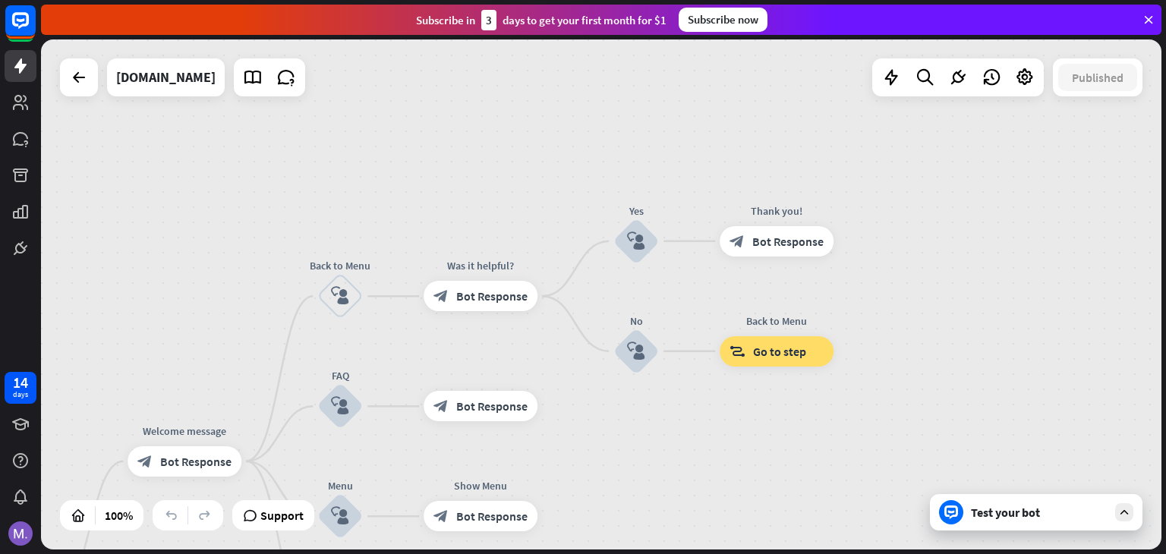
drag, startPoint x: 865, startPoint y: 329, endPoint x: 698, endPoint y: 427, distance: 194.2
click at [698, 427] on div "home_2 Start point Welcome message block_bot_response Bot Response Back to Menu…" at bounding box center [601, 294] width 1120 height 510
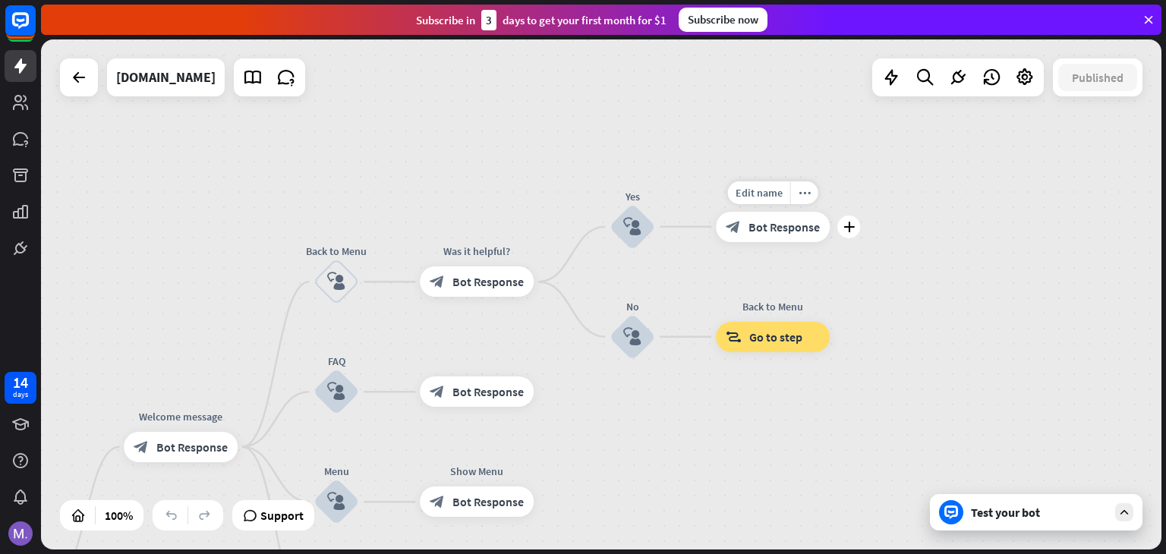
click at [764, 229] on span "Bot Response" at bounding box center [783, 226] width 71 height 15
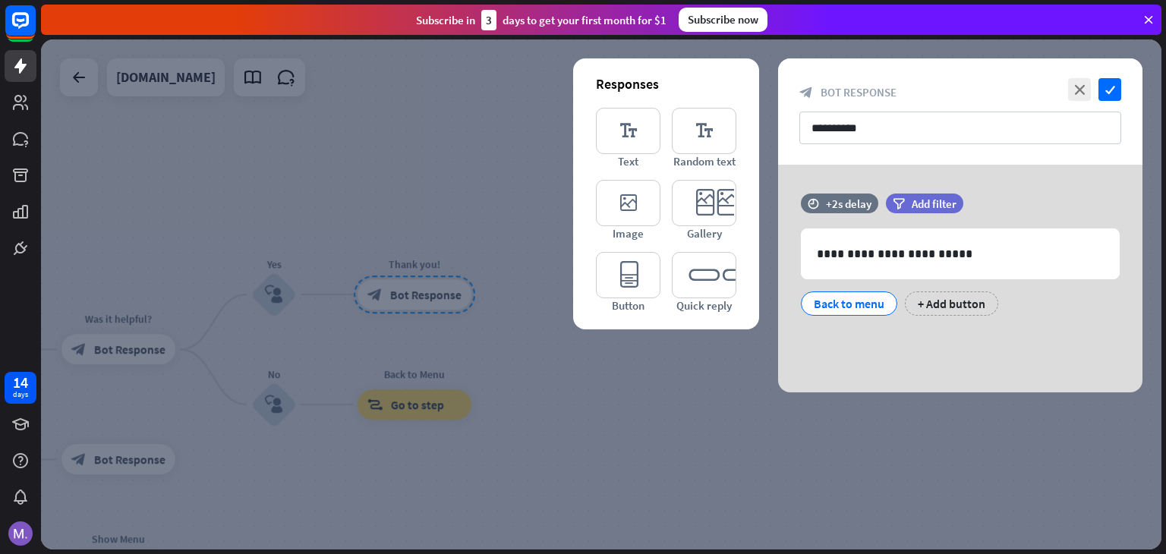
click at [609, 369] on div at bounding box center [601, 294] width 1120 height 510
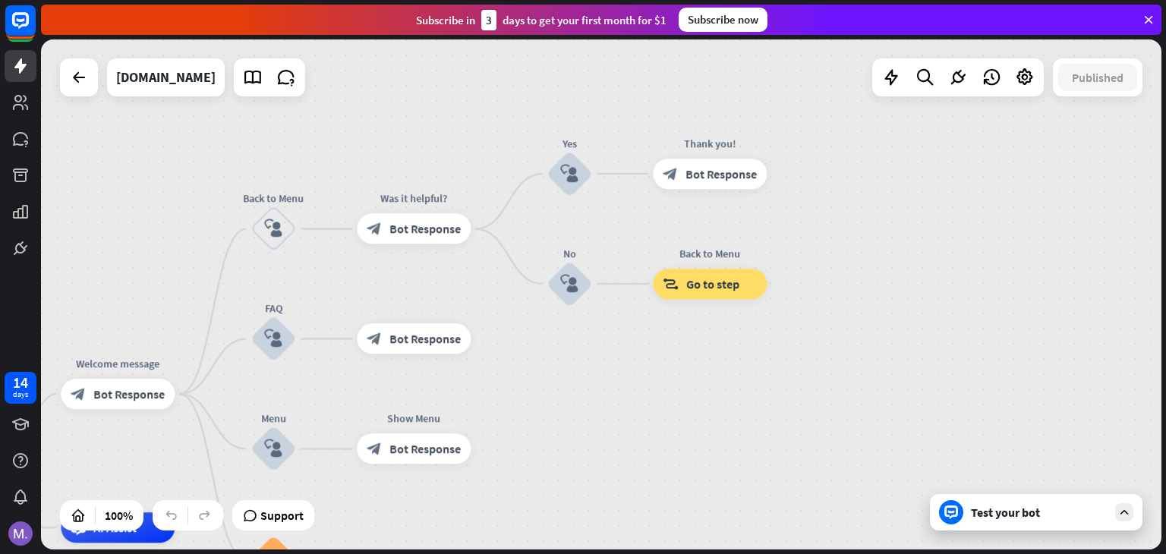
drag, startPoint x: 647, startPoint y: 375, endPoint x: 765, endPoint y: 368, distance: 118.6
click at [765, 368] on div "home_2 Start point Welcome message block_bot_response Bot Response Back to Menu…" at bounding box center [601, 294] width 1120 height 510
click at [415, 235] on span "Bot Response" at bounding box center [424, 229] width 71 height 15
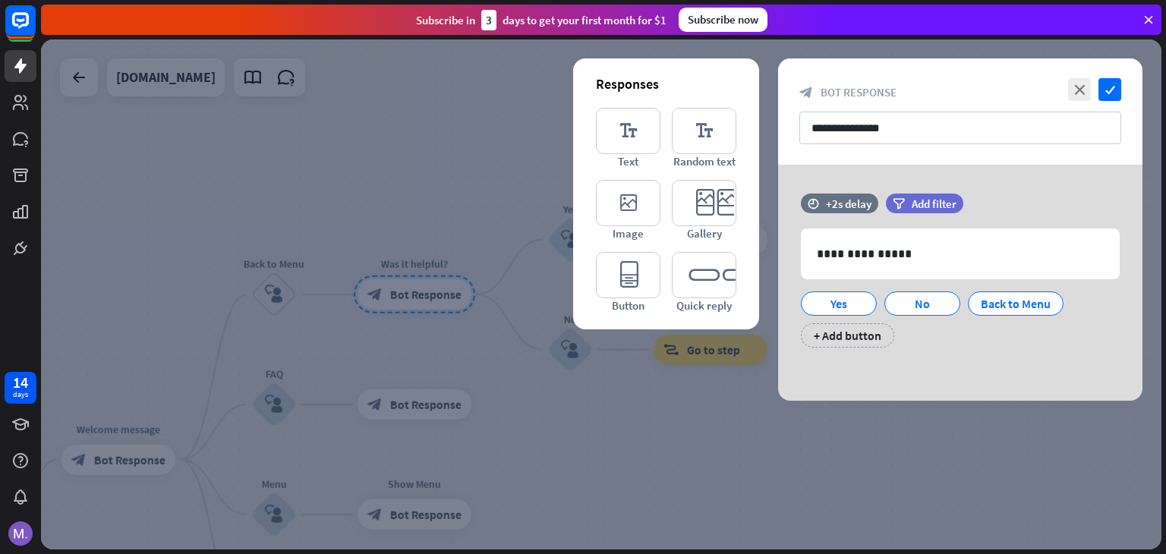
click at [345, 223] on div at bounding box center [601, 294] width 1120 height 510
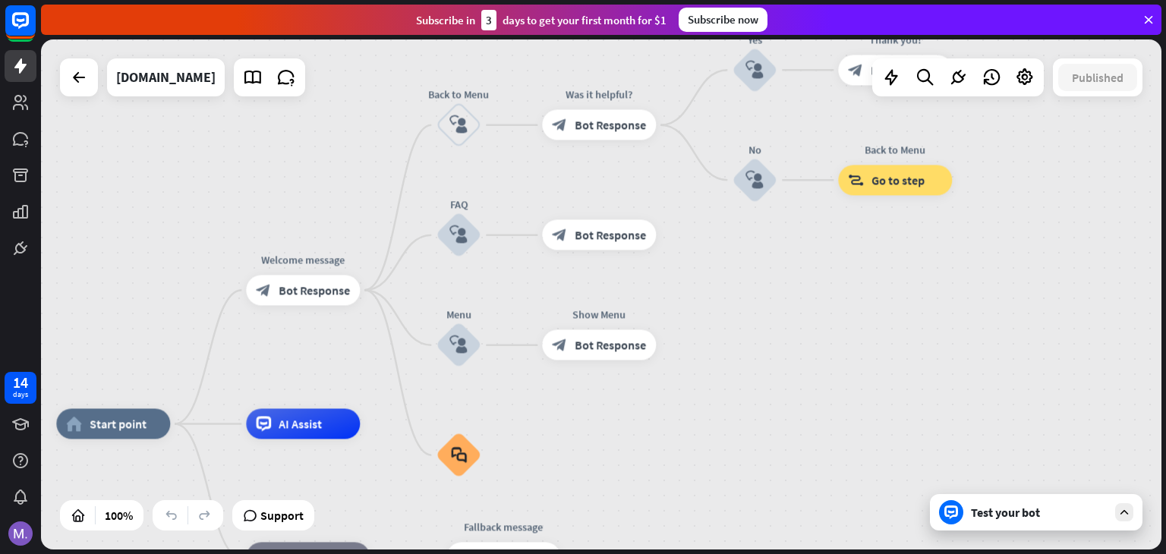
drag, startPoint x: 471, startPoint y: 24, endPoint x: 656, endPoint y: 20, distance: 185.2
click at [656, 20] on div "Subscribe [DATE] to get your first month for $1" at bounding box center [541, 20] width 250 height 20
click at [22, 38] on rect at bounding box center [21, 25] width 32 height 32
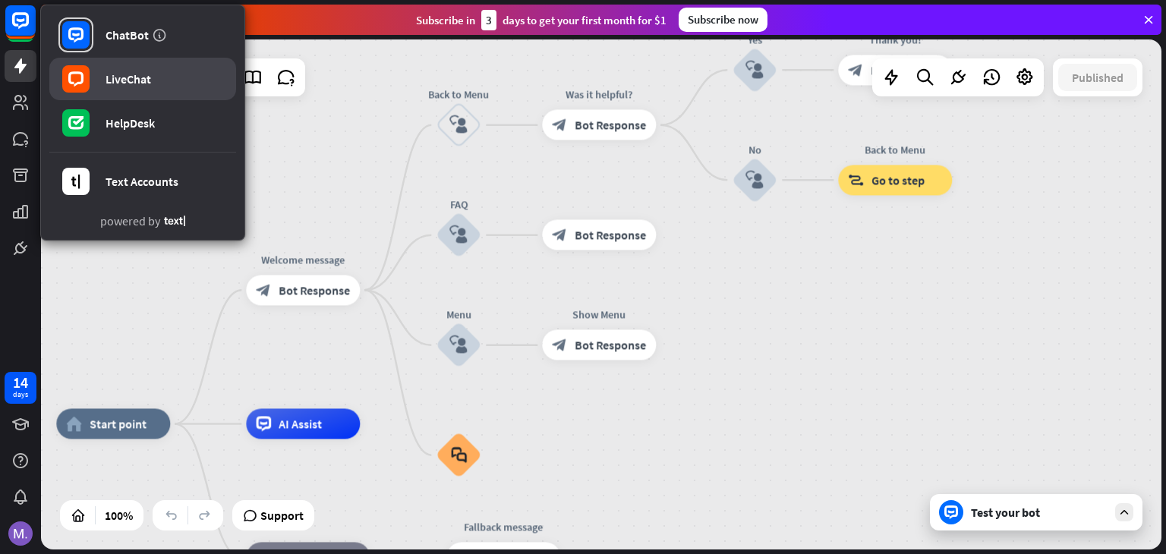
click at [123, 80] on div "LiveChat" at bounding box center [129, 78] width 46 height 15
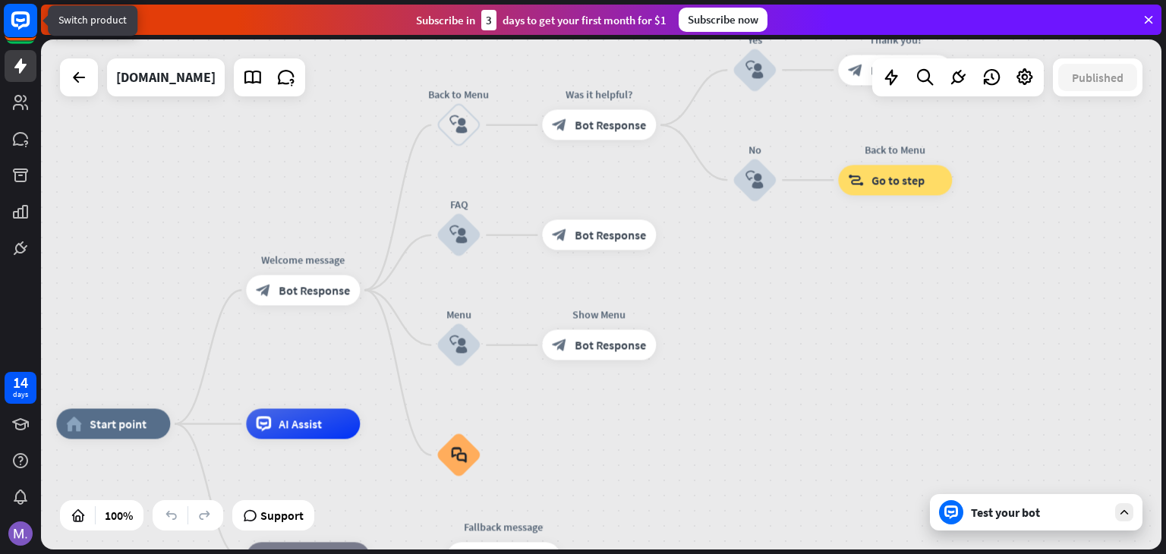
click at [14, 22] on icon at bounding box center [20, 20] width 18 height 18
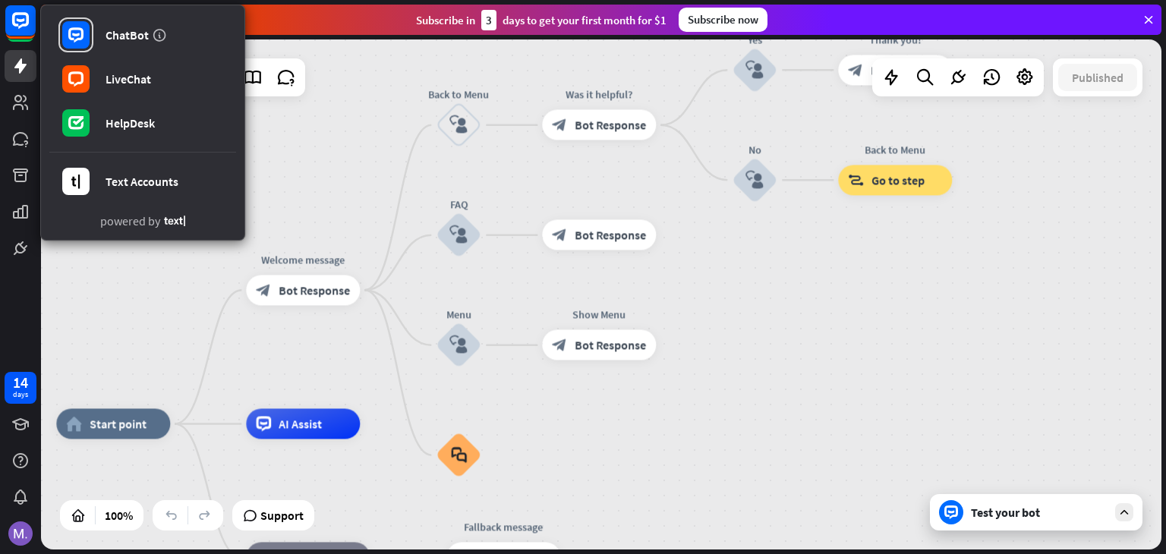
click at [139, 273] on div "home_2 Start point Welcome message block_bot_response Bot Response Back to Menu…" at bounding box center [601, 294] width 1120 height 510
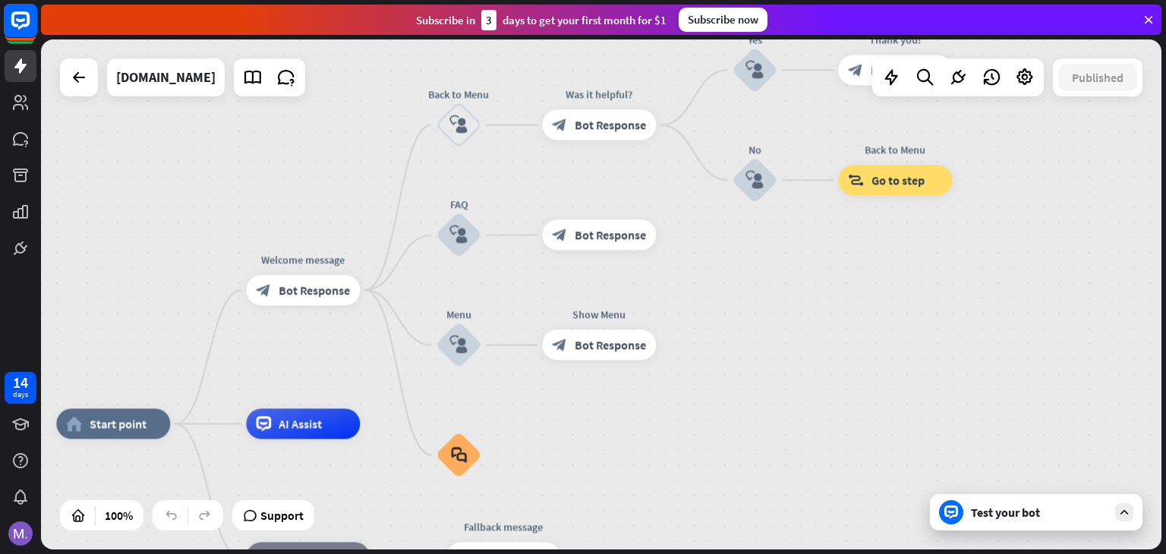
click at [24, 17] on rect at bounding box center [20, 20] width 33 height 33
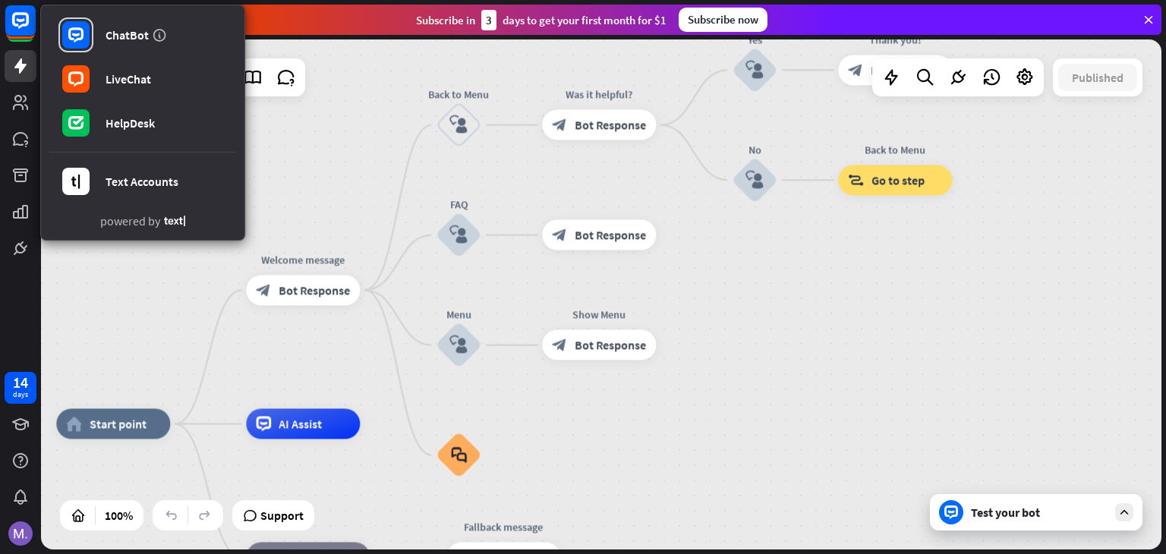
click at [146, 359] on div "home_2 Start point Welcome message block_bot_response Bot Response Back to Menu…" at bounding box center [601, 294] width 1120 height 510
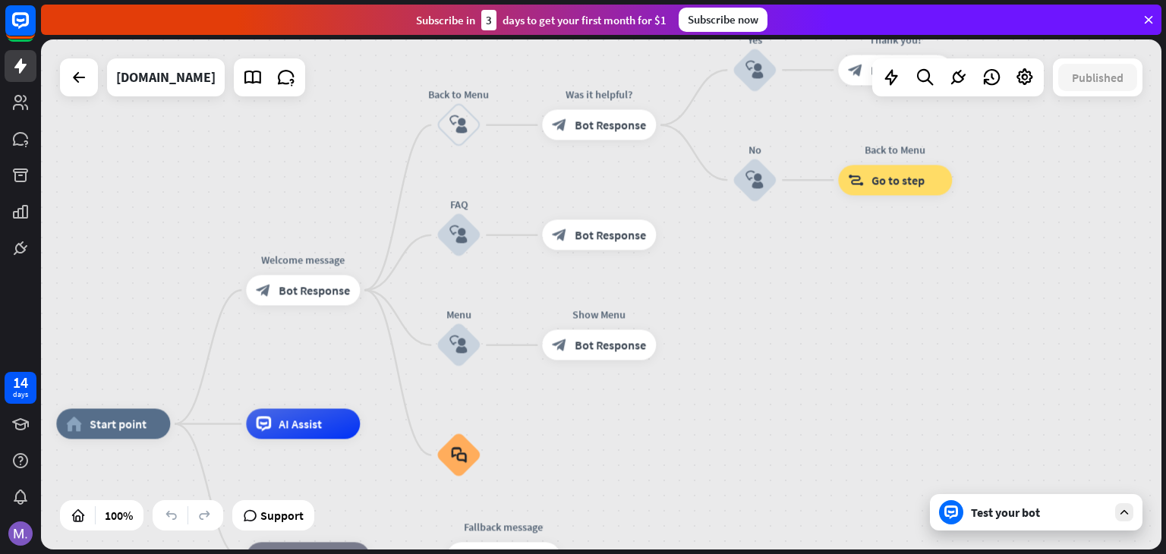
click at [701, 14] on div "Subscribe now" at bounding box center [723, 20] width 89 height 24
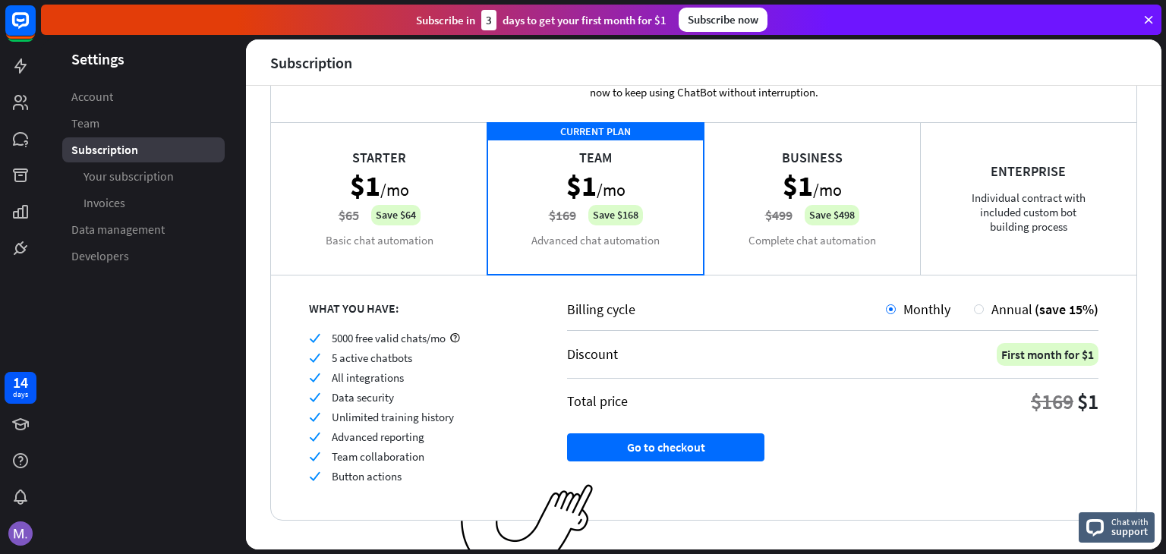
scroll to position [87, 0]
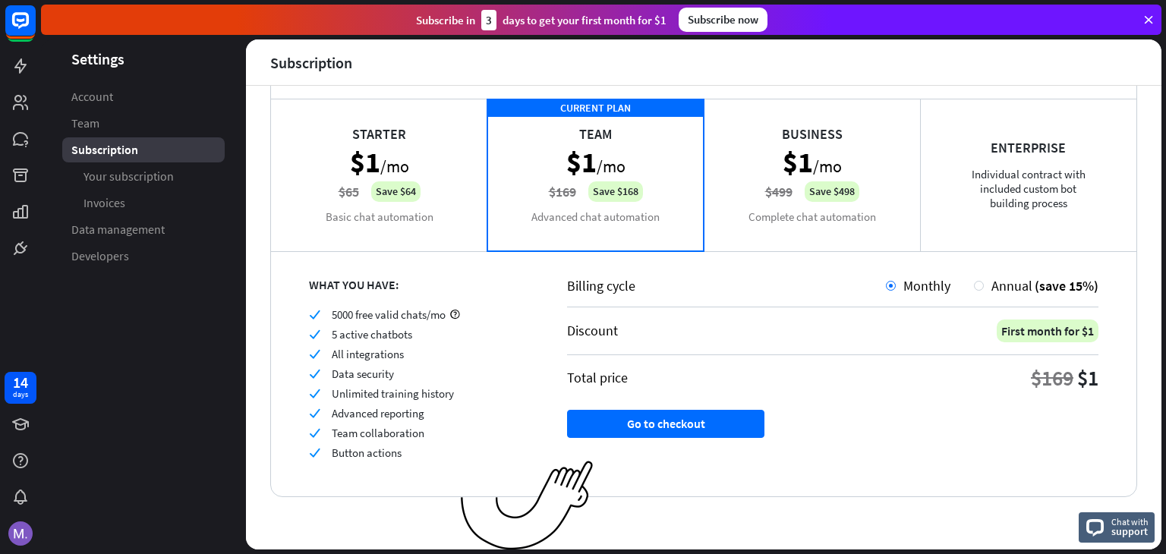
click at [428, 212] on div "Starter $1 /mo $65 Save $64 Basic chat automation" at bounding box center [379, 175] width 216 height 152
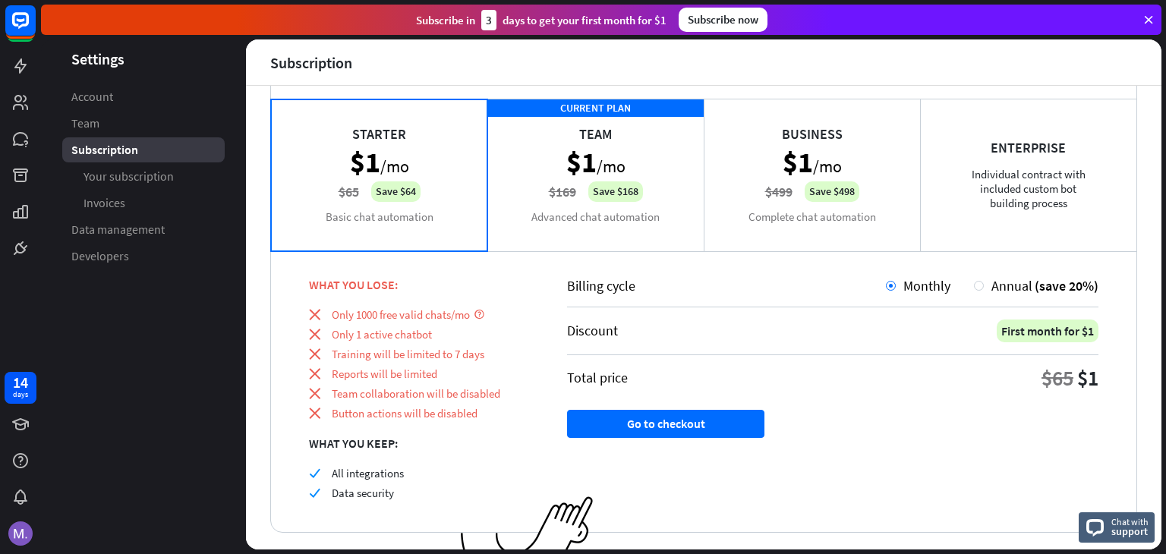
click at [528, 211] on div "CURRENT PLAN Team $1 /mo $169 Save $168 Advanced chat automation" at bounding box center [595, 175] width 216 height 152
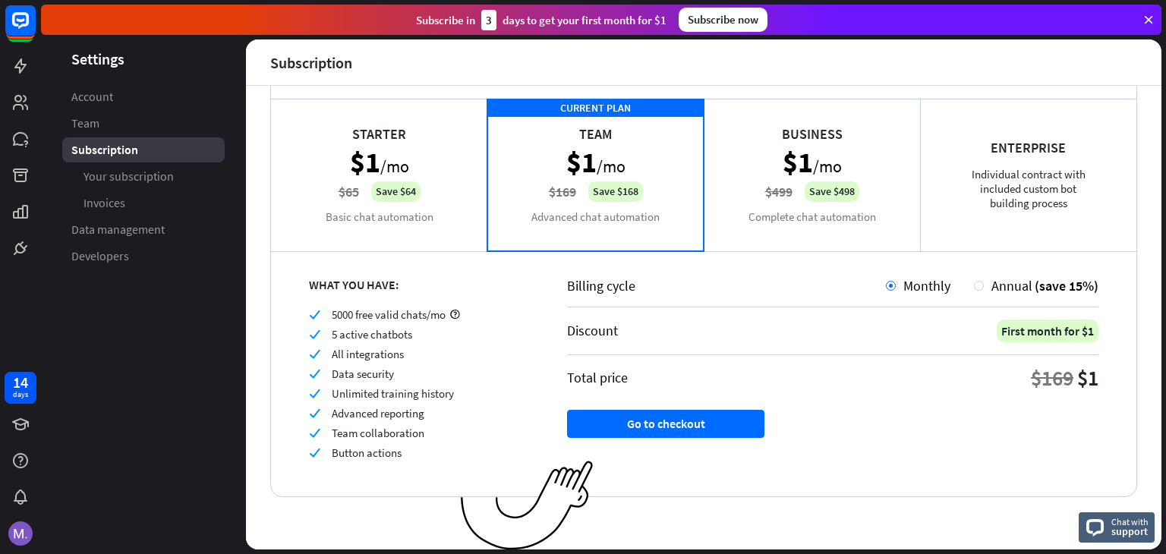
click at [374, 207] on div "Starter $1 /mo $65 Save $64 Basic chat automation" at bounding box center [379, 175] width 216 height 152
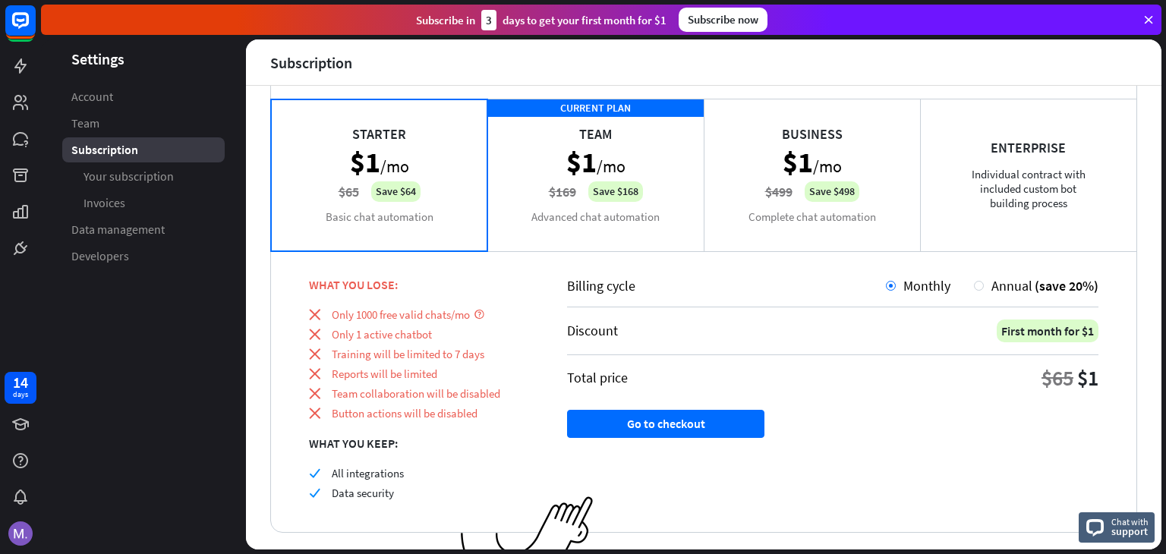
click at [568, 185] on div "CURRENT PLAN Team $1 /mo $169 Save $168 Advanced chat automation" at bounding box center [595, 175] width 216 height 152
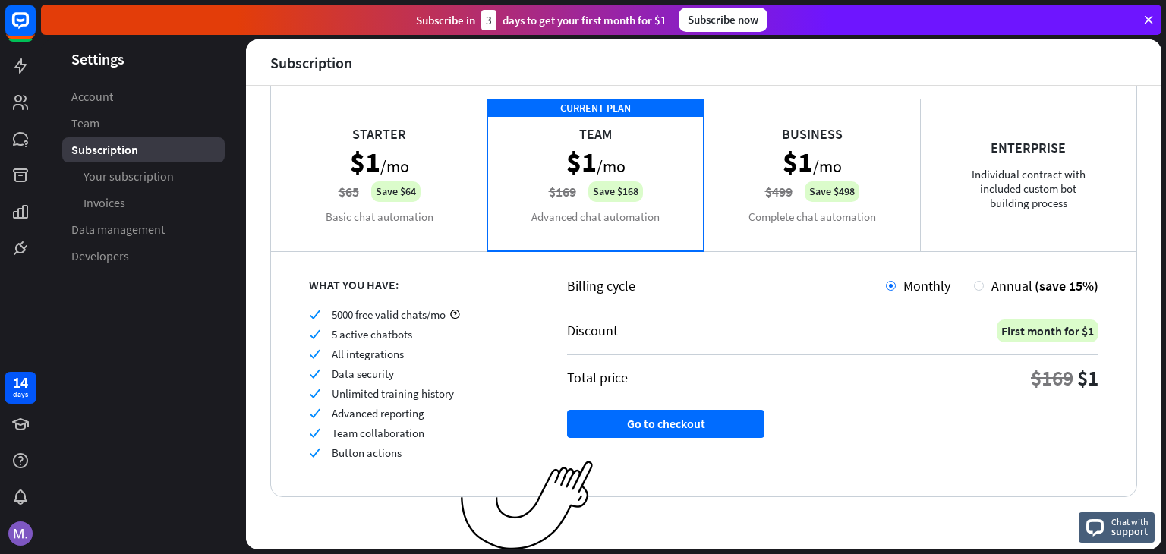
click at [361, 320] on span "5000 free valid chats/mo" at bounding box center [389, 314] width 114 height 14
drag, startPoint x: 331, startPoint y: 312, endPoint x: 453, endPoint y: 312, distance: 122.2
click at [453, 312] on div "check 5000 free valid chats/mo" at bounding box center [419, 314] width 220 height 14
click at [498, 330] on div "check 5 active chatbots" at bounding box center [419, 334] width 220 height 14
click at [450, 146] on div "Starter $1 /mo $65 Save $64 Basic chat automation" at bounding box center [379, 175] width 216 height 152
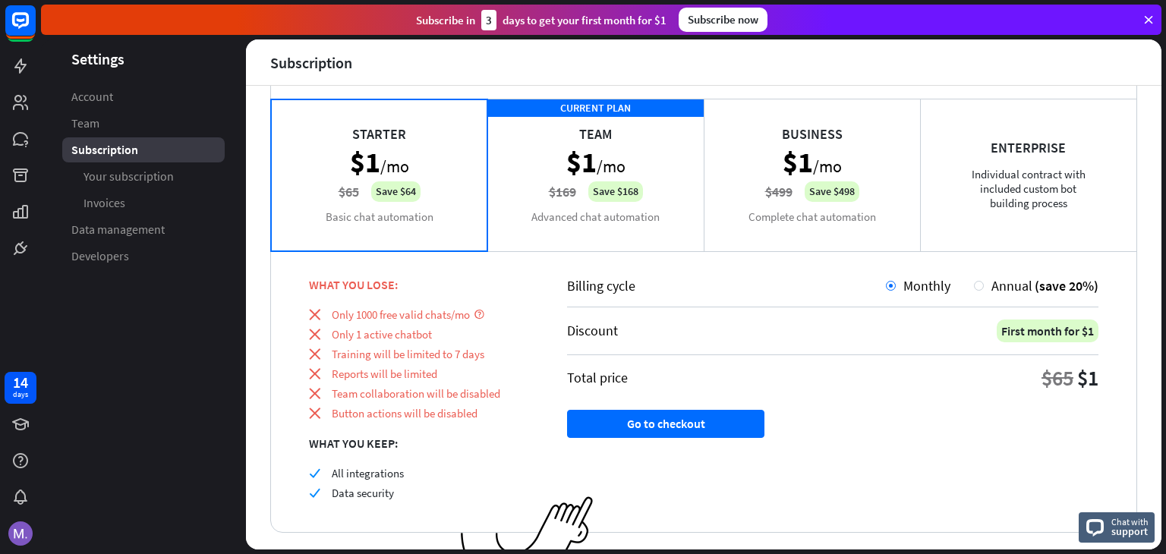
click at [507, 155] on div "CURRENT PLAN Team $1 /mo $169 Save $168 Advanced chat automation" at bounding box center [595, 175] width 216 height 152
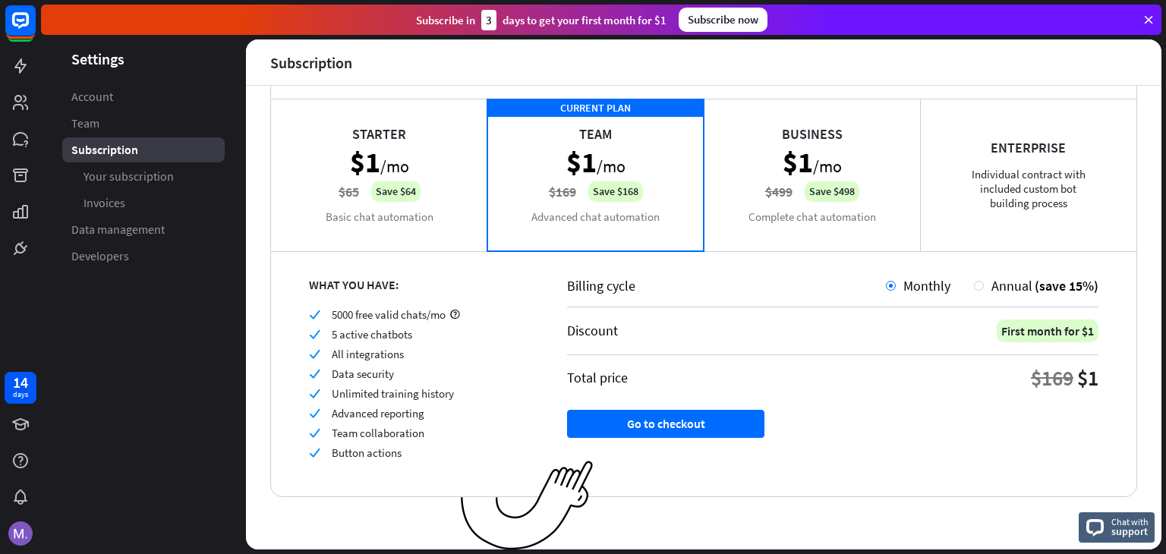
click at [1148, 19] on icon at bounding box center [1149, 20] width 14 height 14
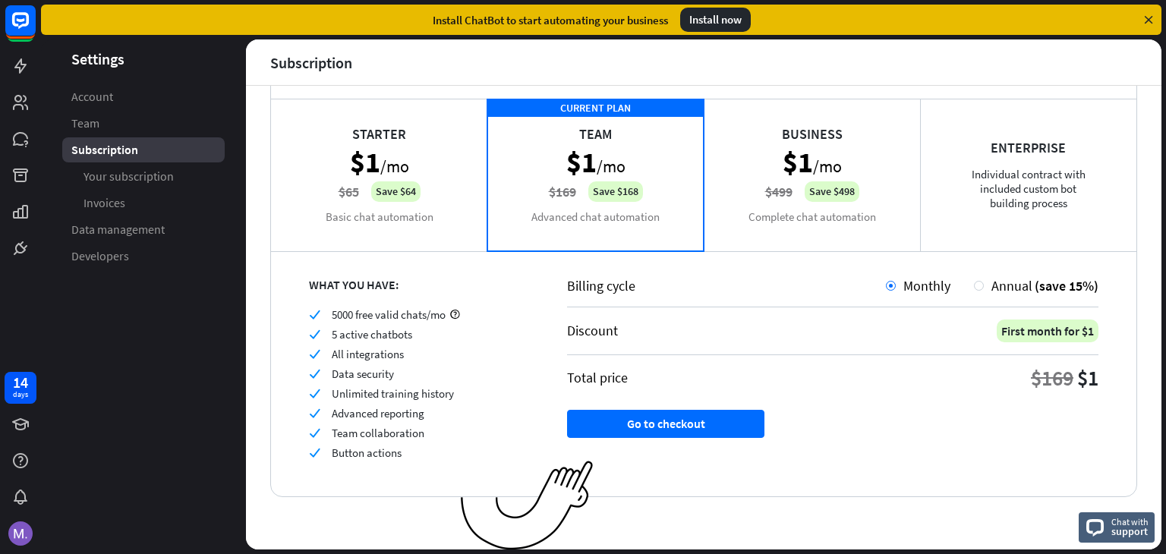
click at [1148, 14] on icon at bounding box center [1149, 20] width 14 height 14
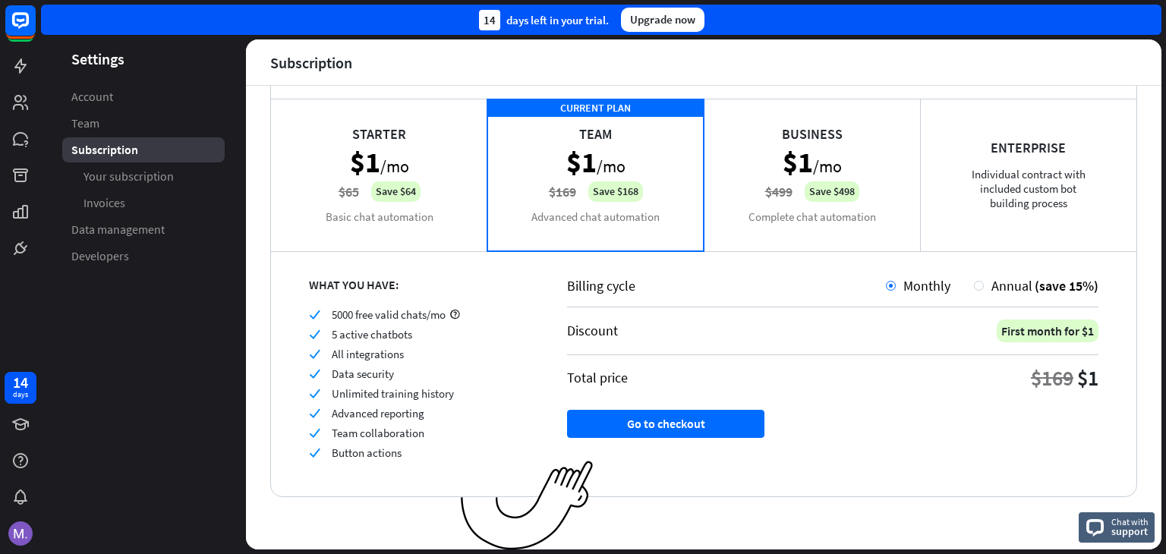
click at [1148, 14] on div "14 days left in your trial. Upgrade now" at bounding box center [601, 20] width 1120 height 30
click at [19, 25] on rect at bounding box center [20, 20] width 33 height 33
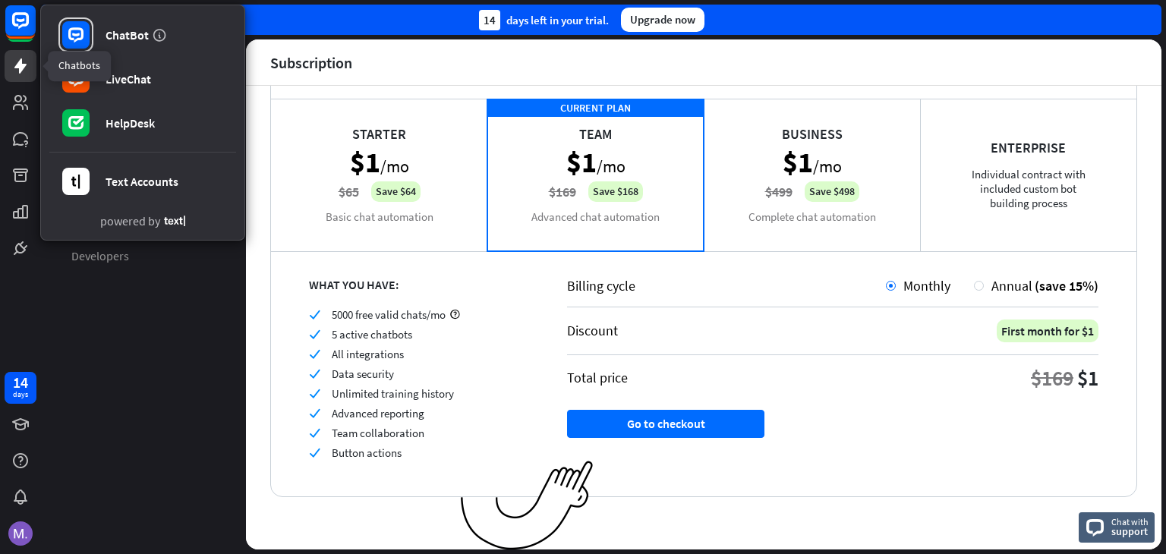
click at [24, 70] on icon at bounding box center [20, 66] width 18 height 18
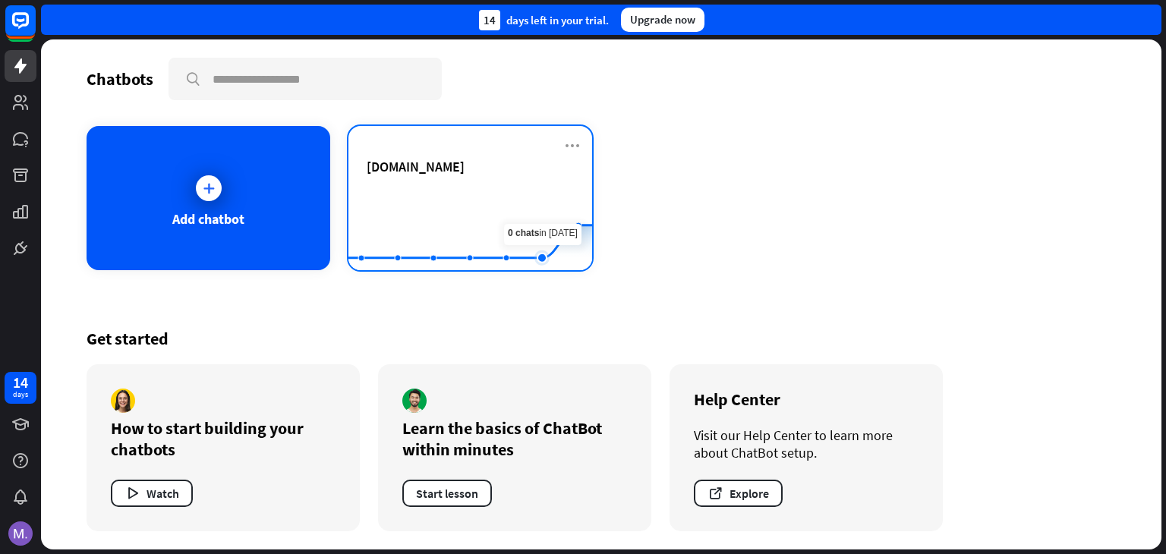
click at [553, 225] on rect at bounding box center [470, 232] width 244 height 95
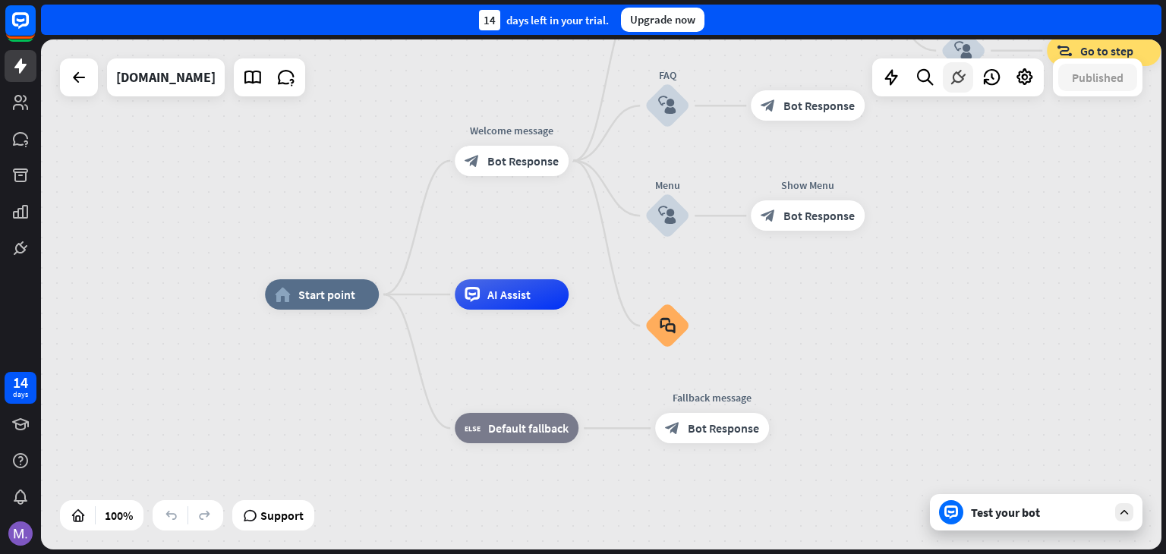
click at [953, 83] on icon at bounding box center [958, 78] width 20 height 20
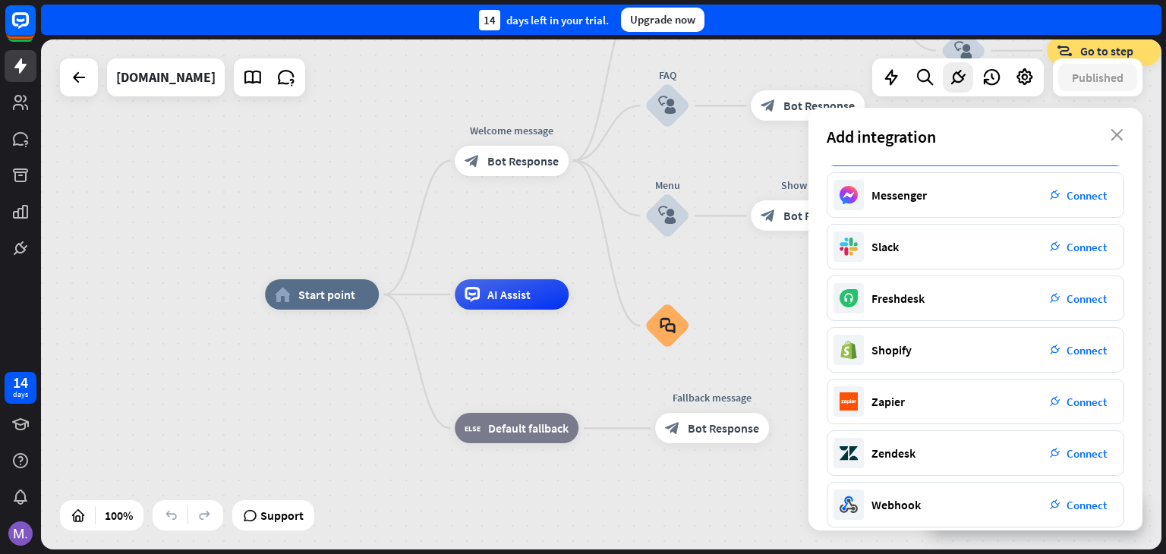
scroll to position [215, 0]
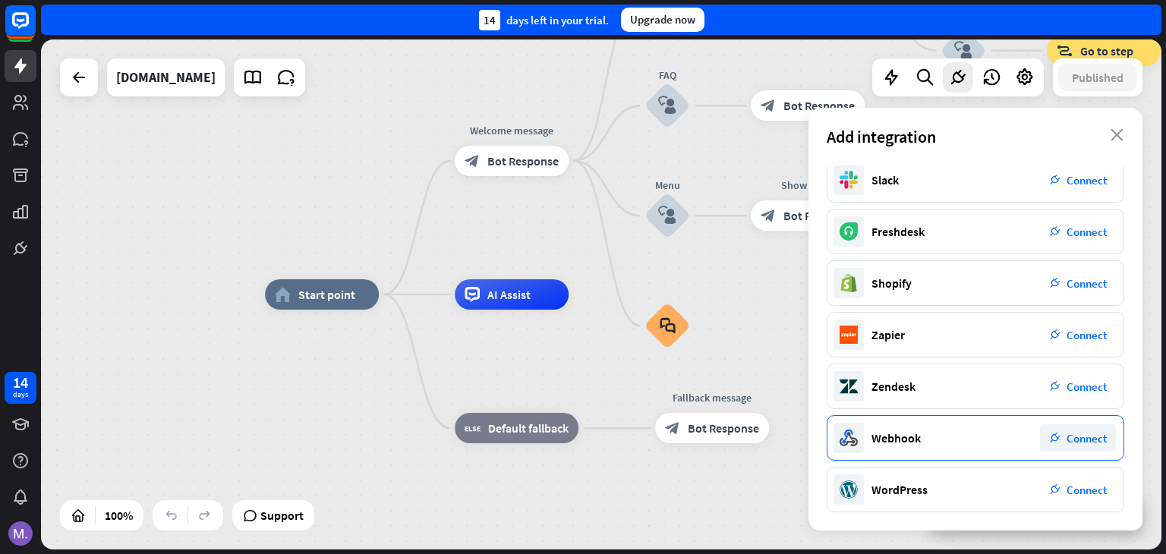
click at [918, 432] on div "Webhook" at bounding box center [895, 437] width 49 height 15
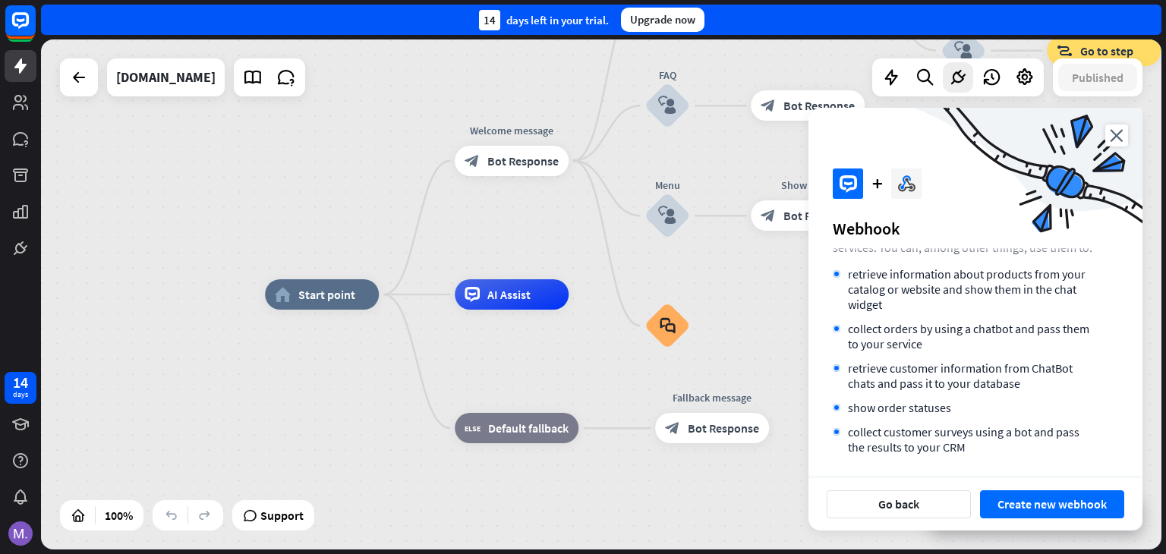
scroll to position [101, 0]
